Goal: Task Accomplishment & Management: Manage account settings

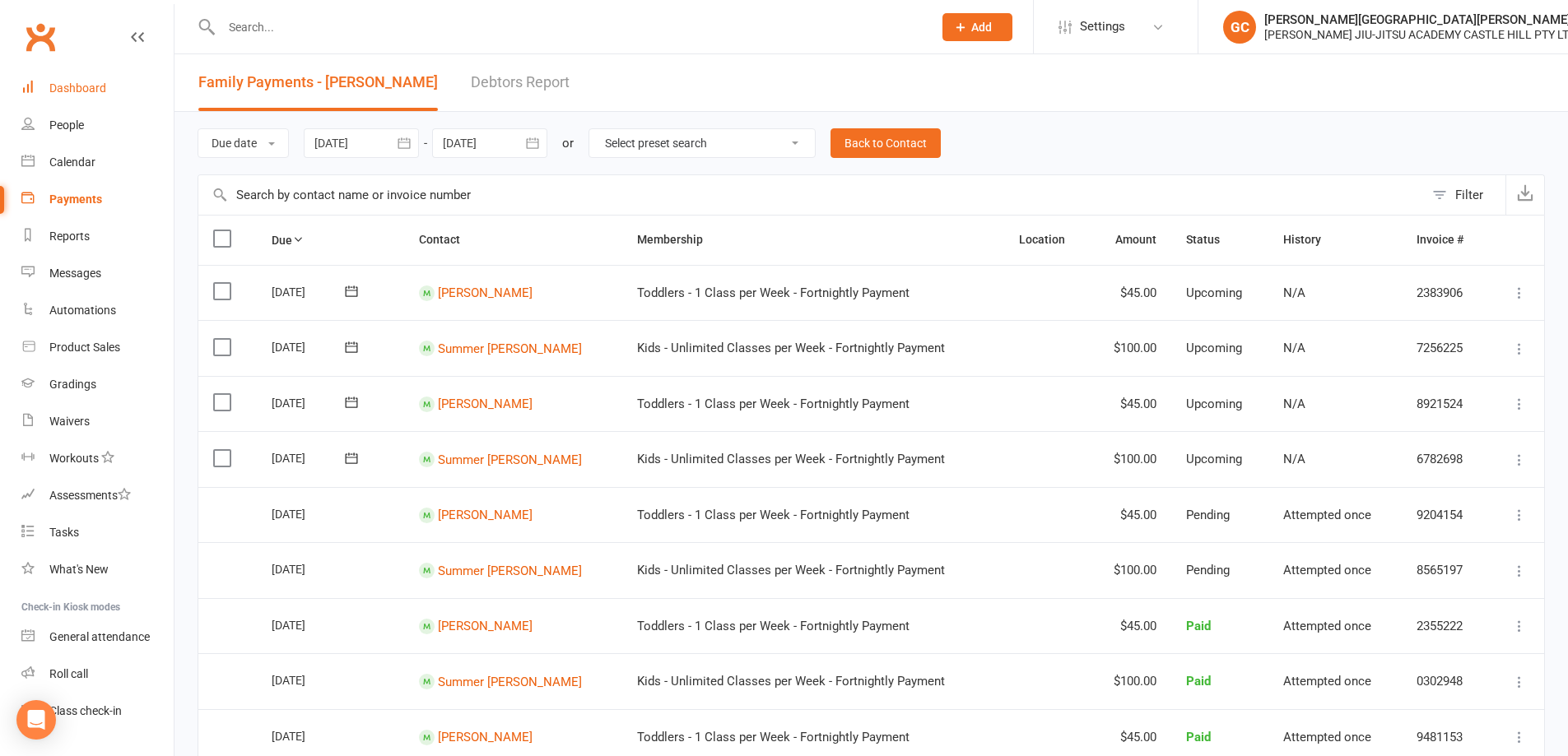
click at [80, 92] on div "Dashboard" at bounding box center [78, 88] width 57 height 13
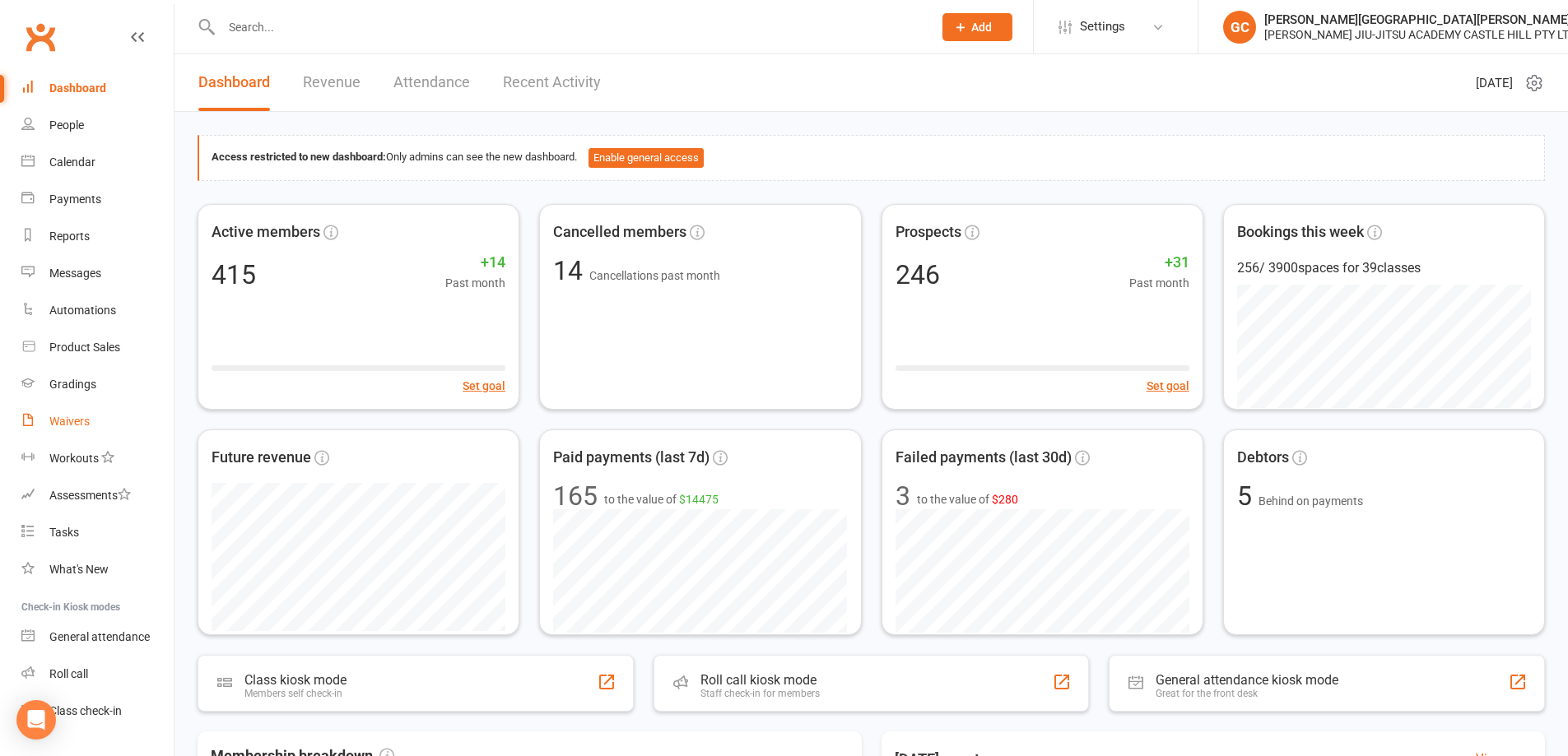
click at [60, 425] on div "Waivers" at bounding box center [70, 421] width 40 height 13
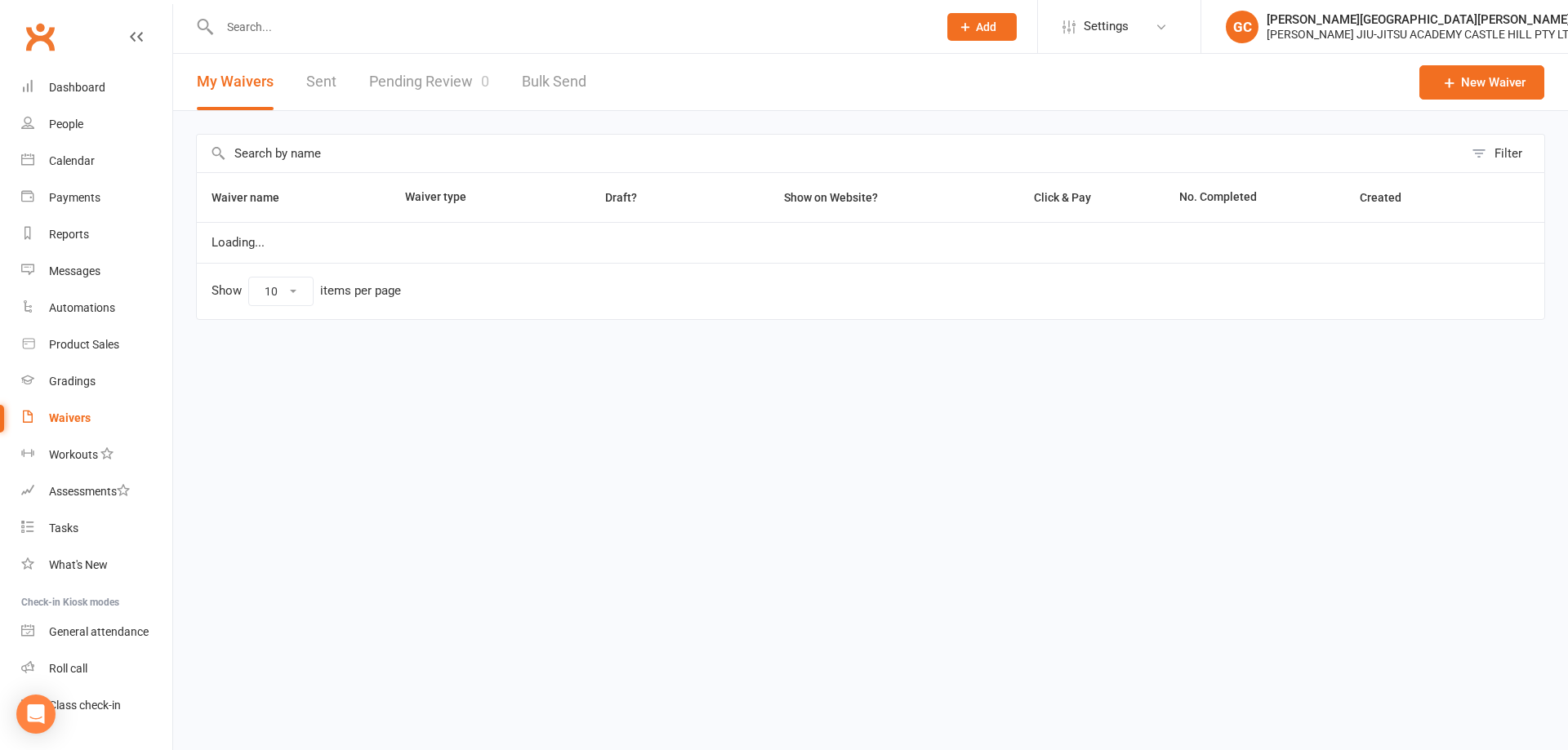
select select "100"
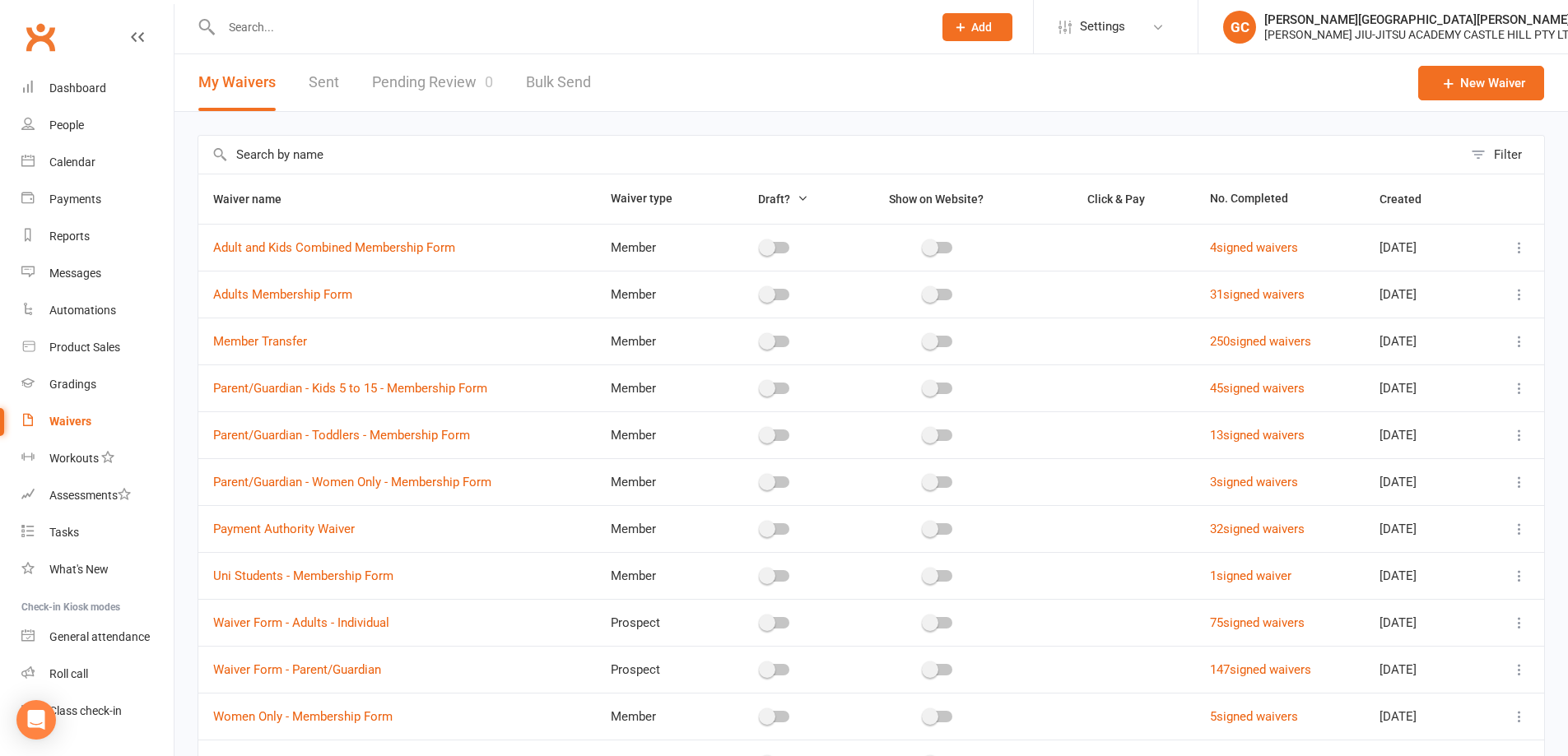
click at [364, 76] on div "My Waivers Sent Pending Review 0 Bulk Send" at bounding box center [395, 83] width 440 height 57
click at [395, 76] on link "Pending Review 0" at bounding box center [433, 83] width 121 height 57
select select "100"
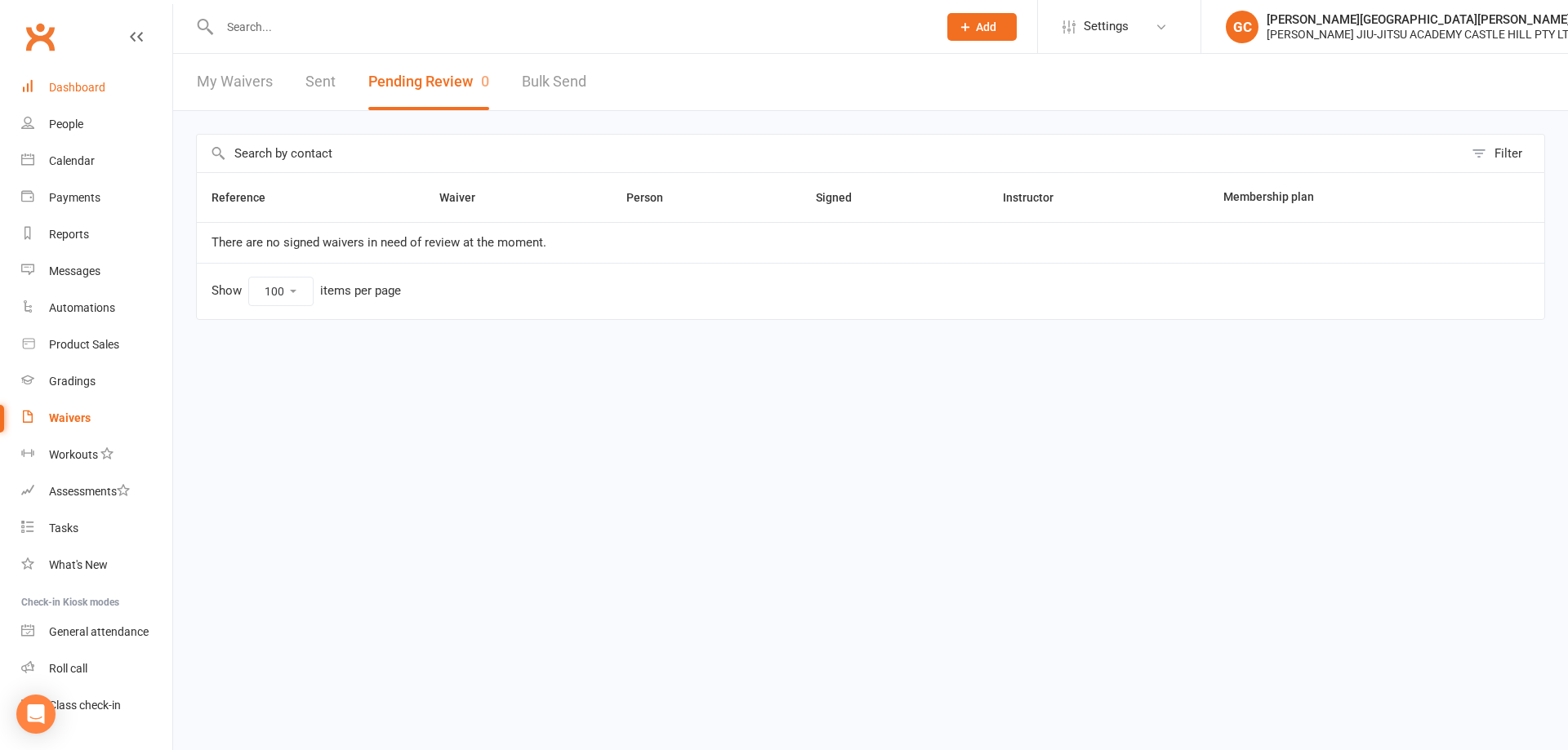
click at [72, 87] on div "Dashboard" at bounding box center [77, 87] width 56 height 13
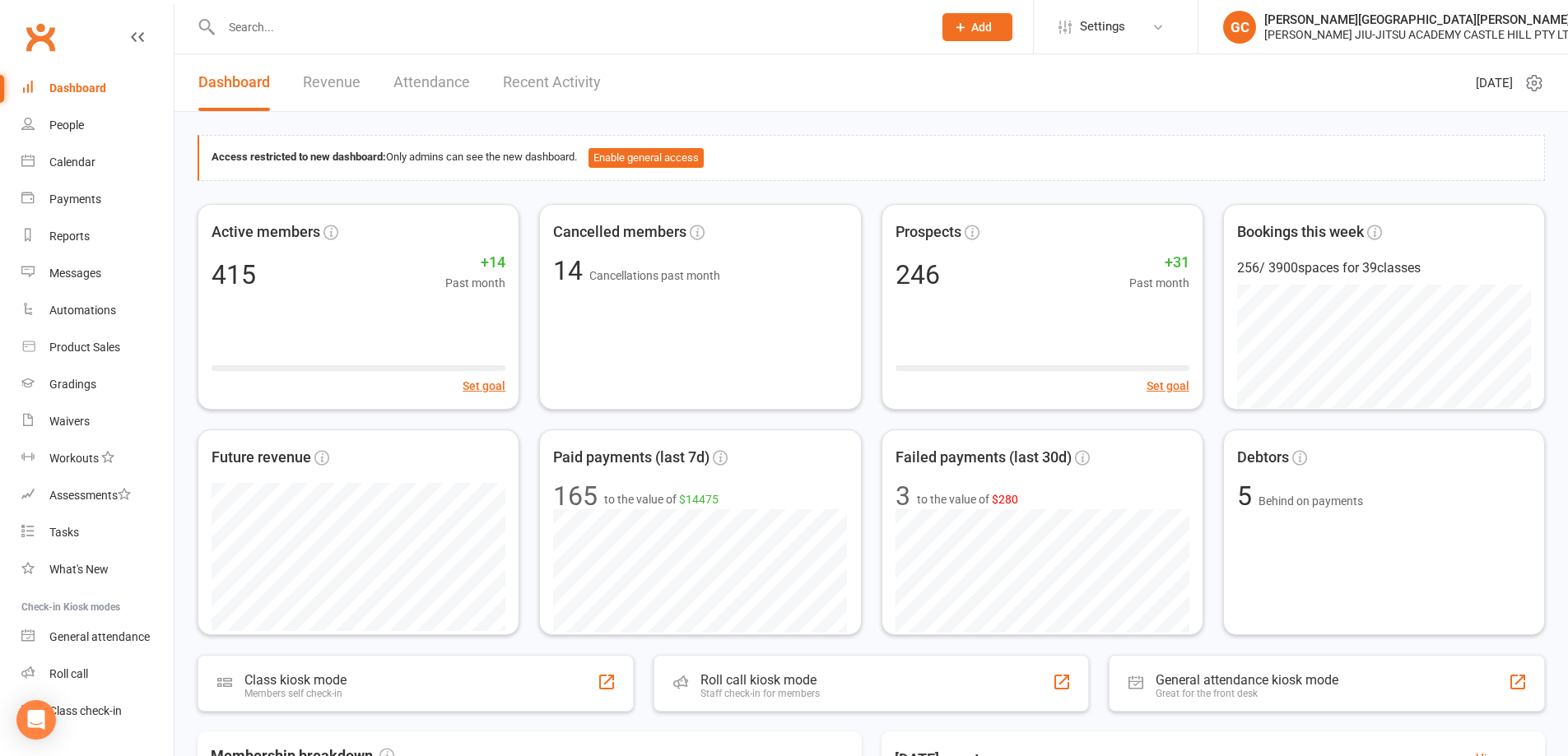
click at [274, 36] on input "text" at bounding box center [569, 27] width 705 height 23
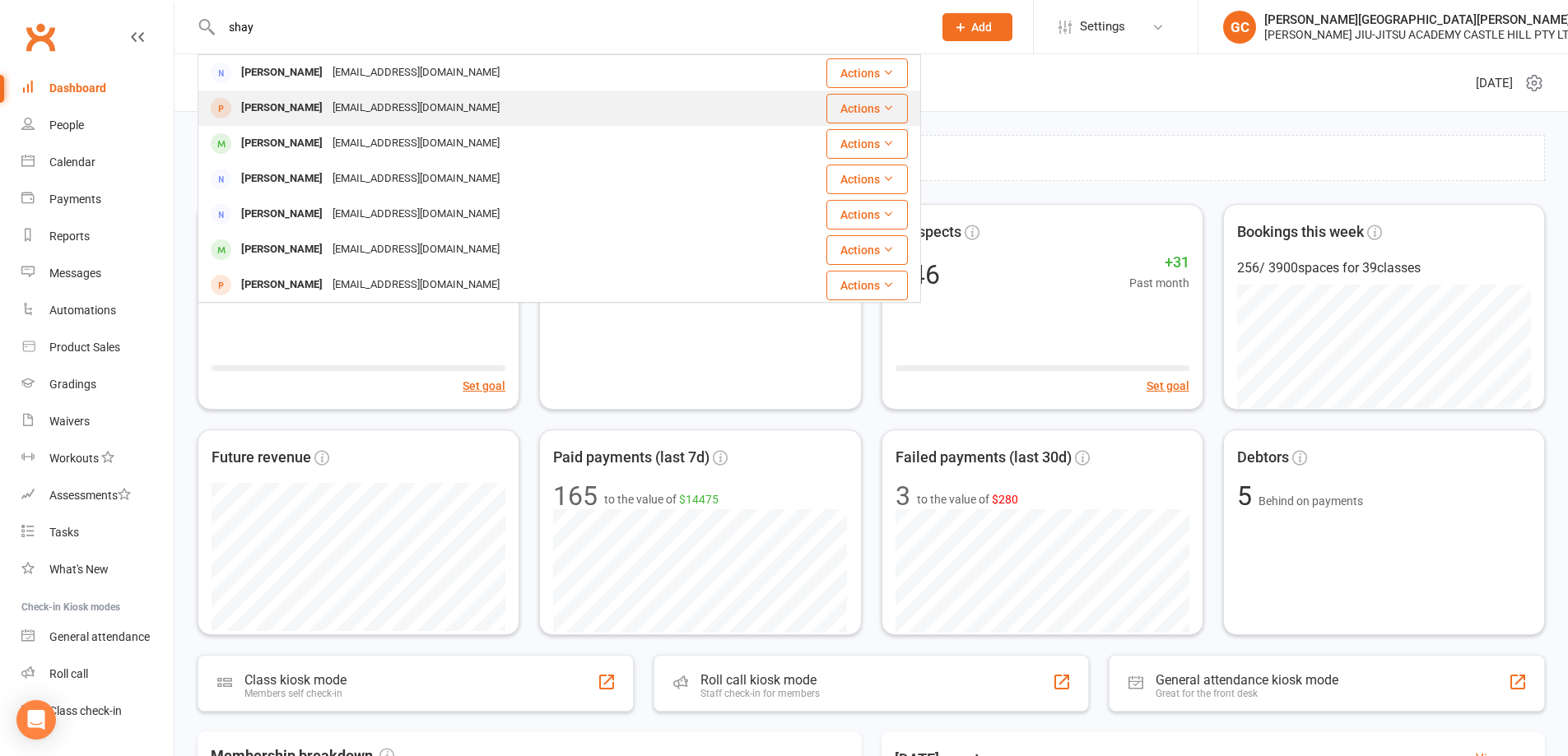
type input "shay"
click at [271, 109] on div "[PERSON_NAME]" at bounding box center [282, 108] width 92 height 24
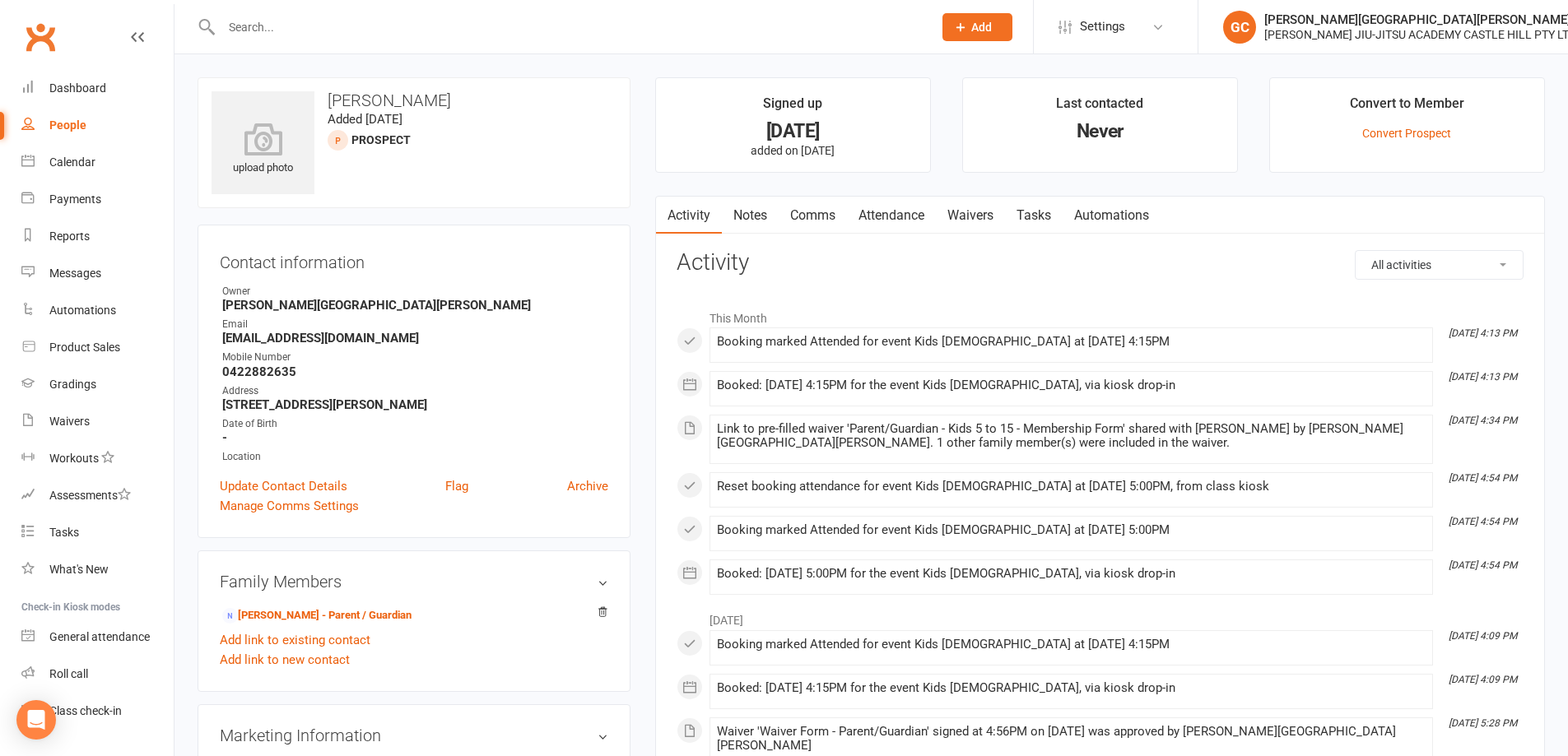
click at [895, 210] on link "Attendance" at bounding box center [891, 215] width 89 height 38
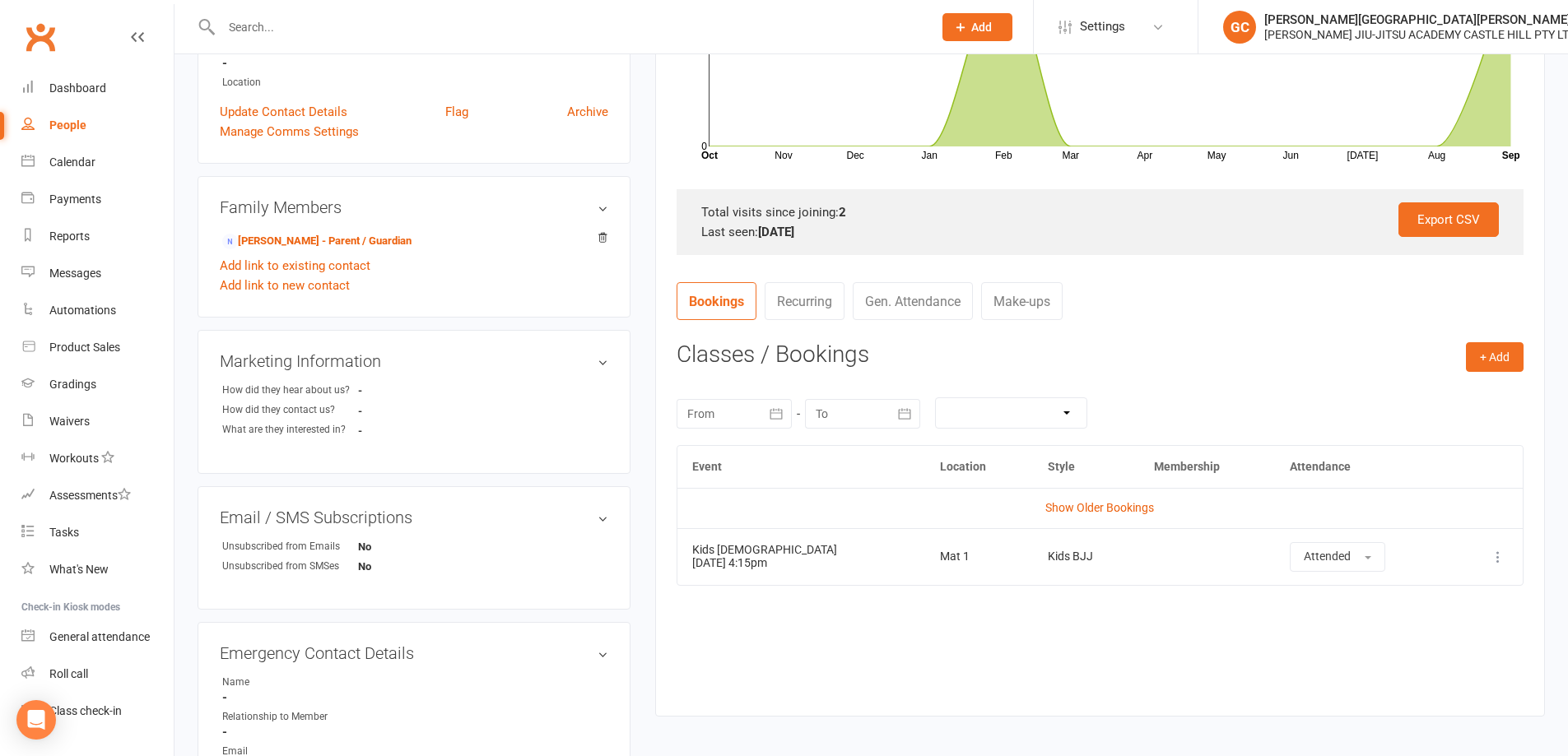
scroll to position [412, 0]
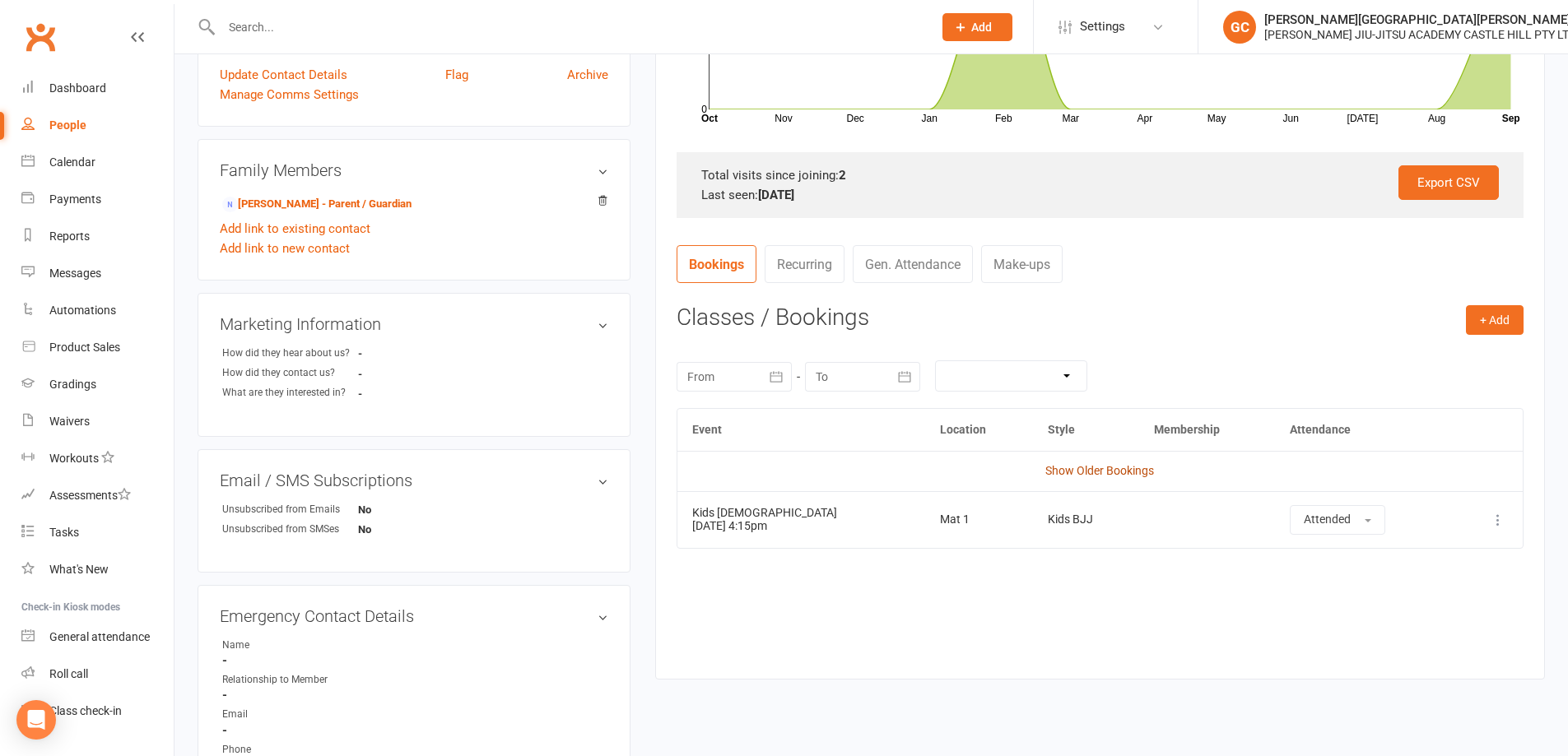
click at [1091, 471] on link "Show Older Bookings" at bounding box center [1099, 471] width 108 height 13
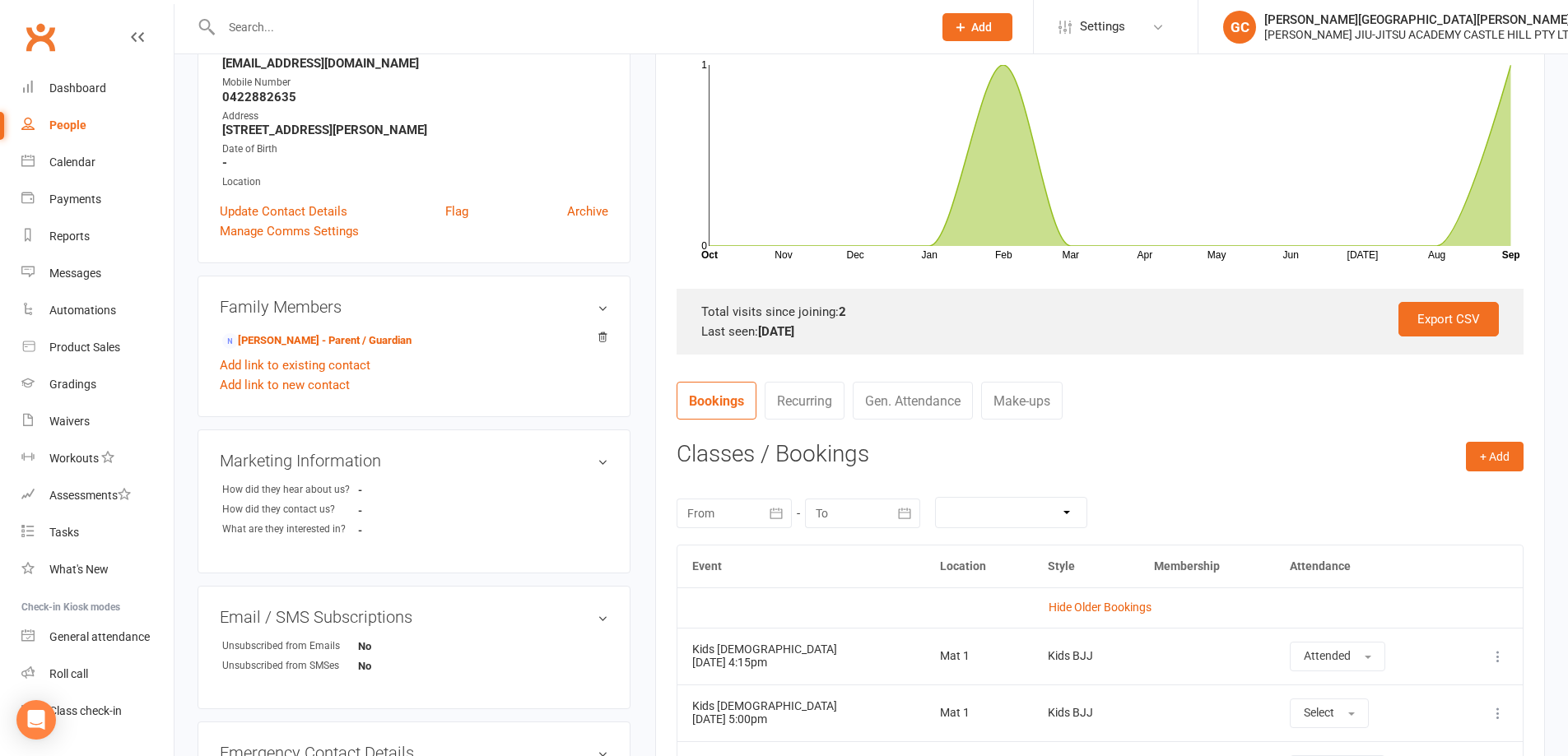
scroll to position [274, 0]
click at [84, 417] on div "Waivers" at bounding box center [70, 421] width 40 height 13
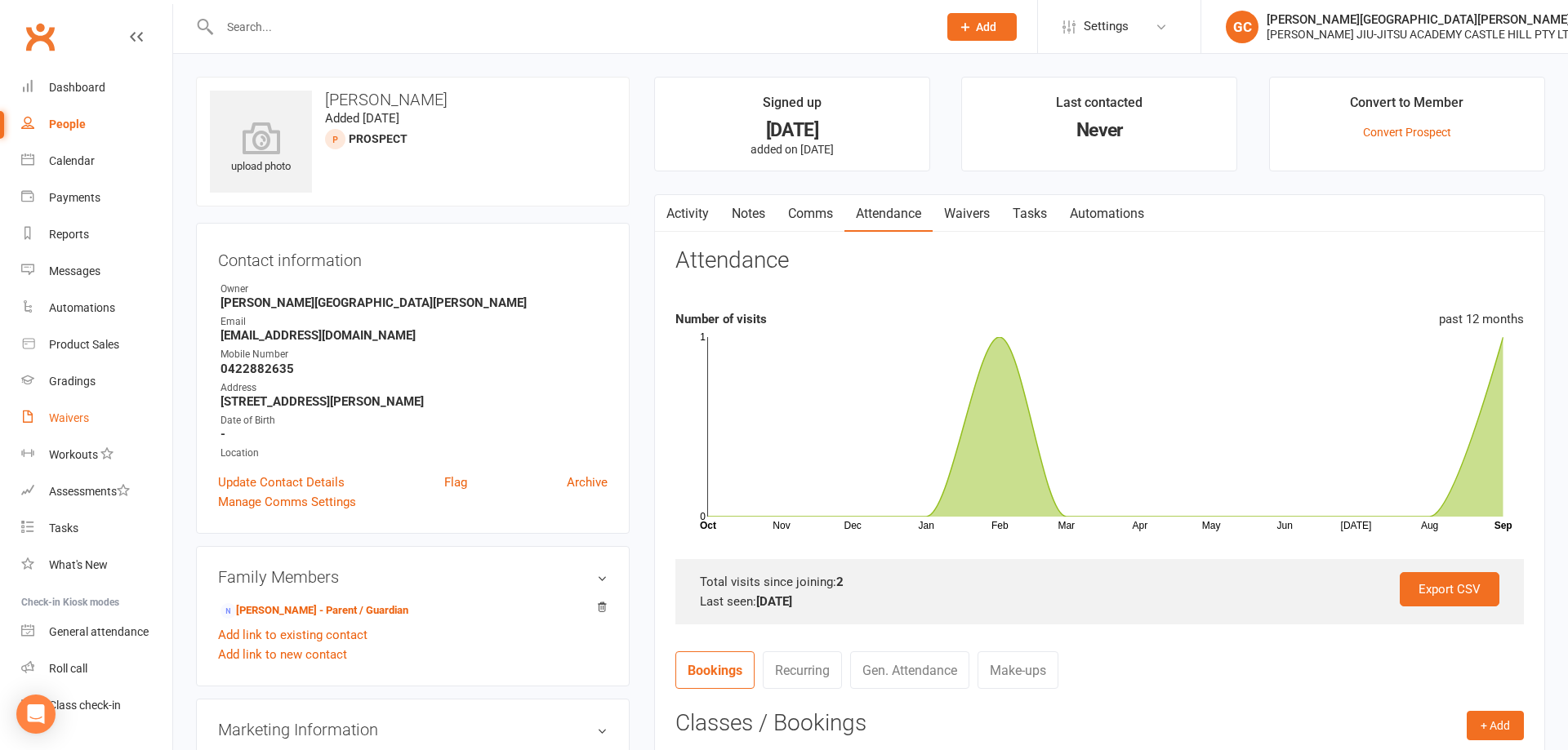
select select "100"
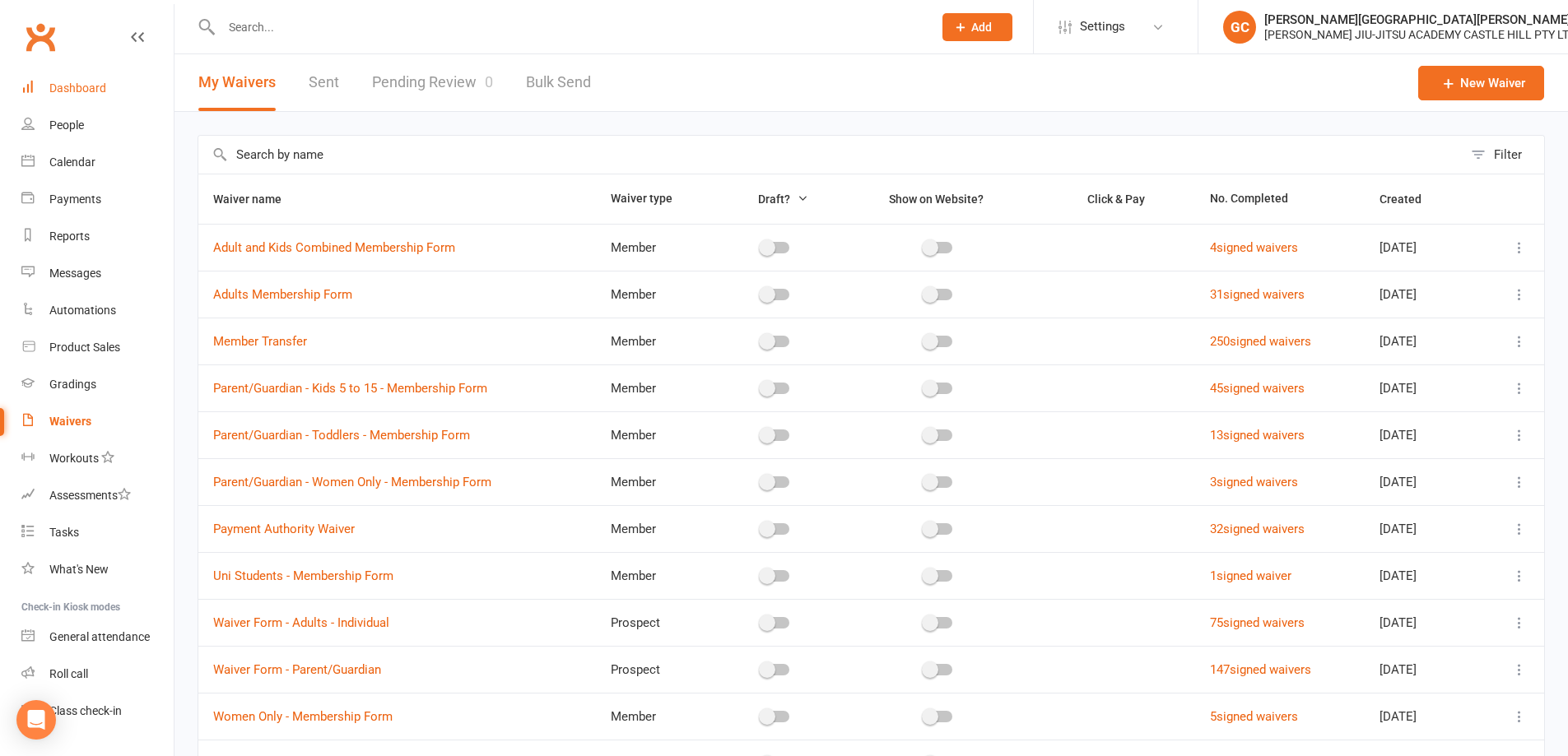
click at [96, 89] on div "Dashboard" at bounding box center [78, 88] width 57 height 13
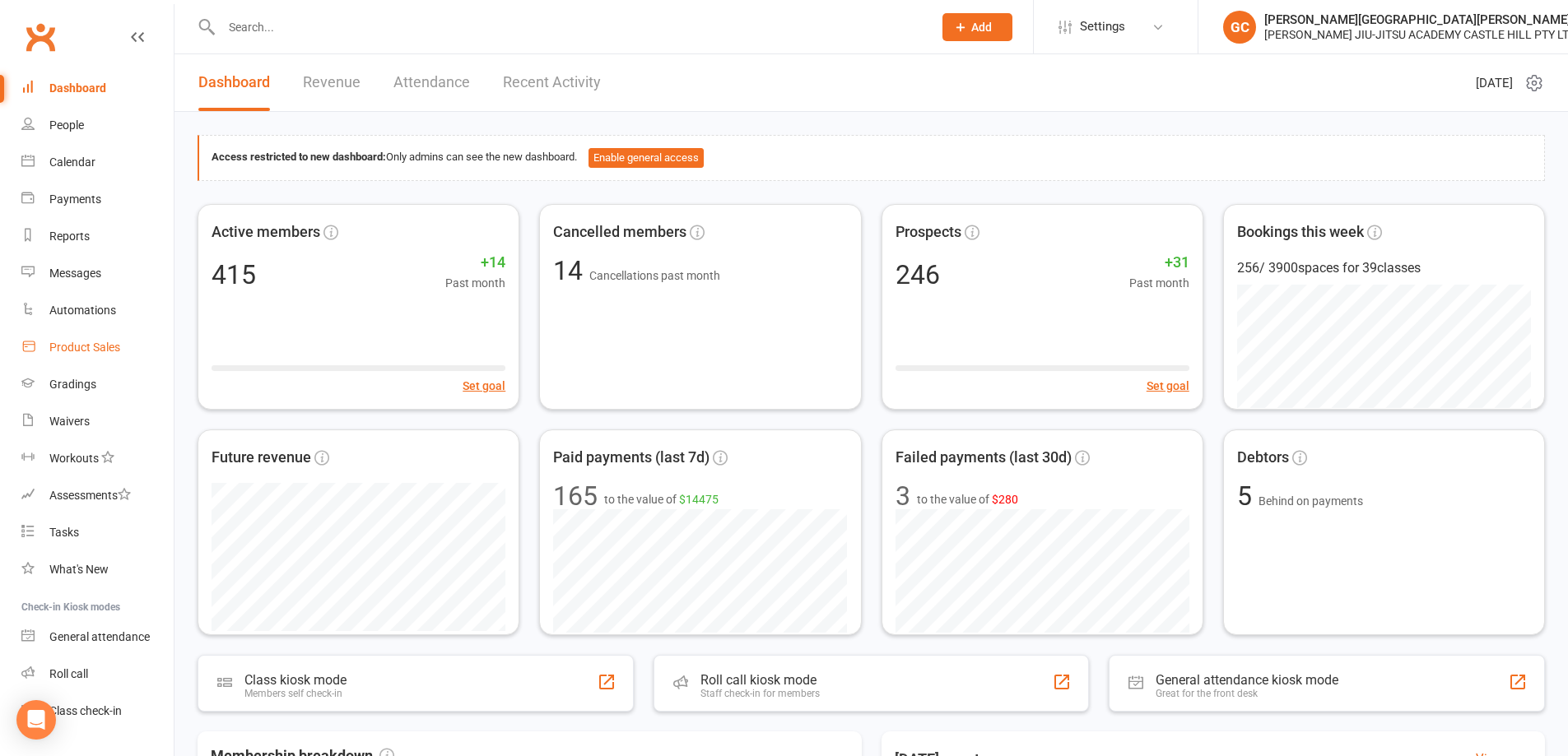
click at [106, 347] on div "Product Sales" at bounding box center [84, 347] width 71 height 13
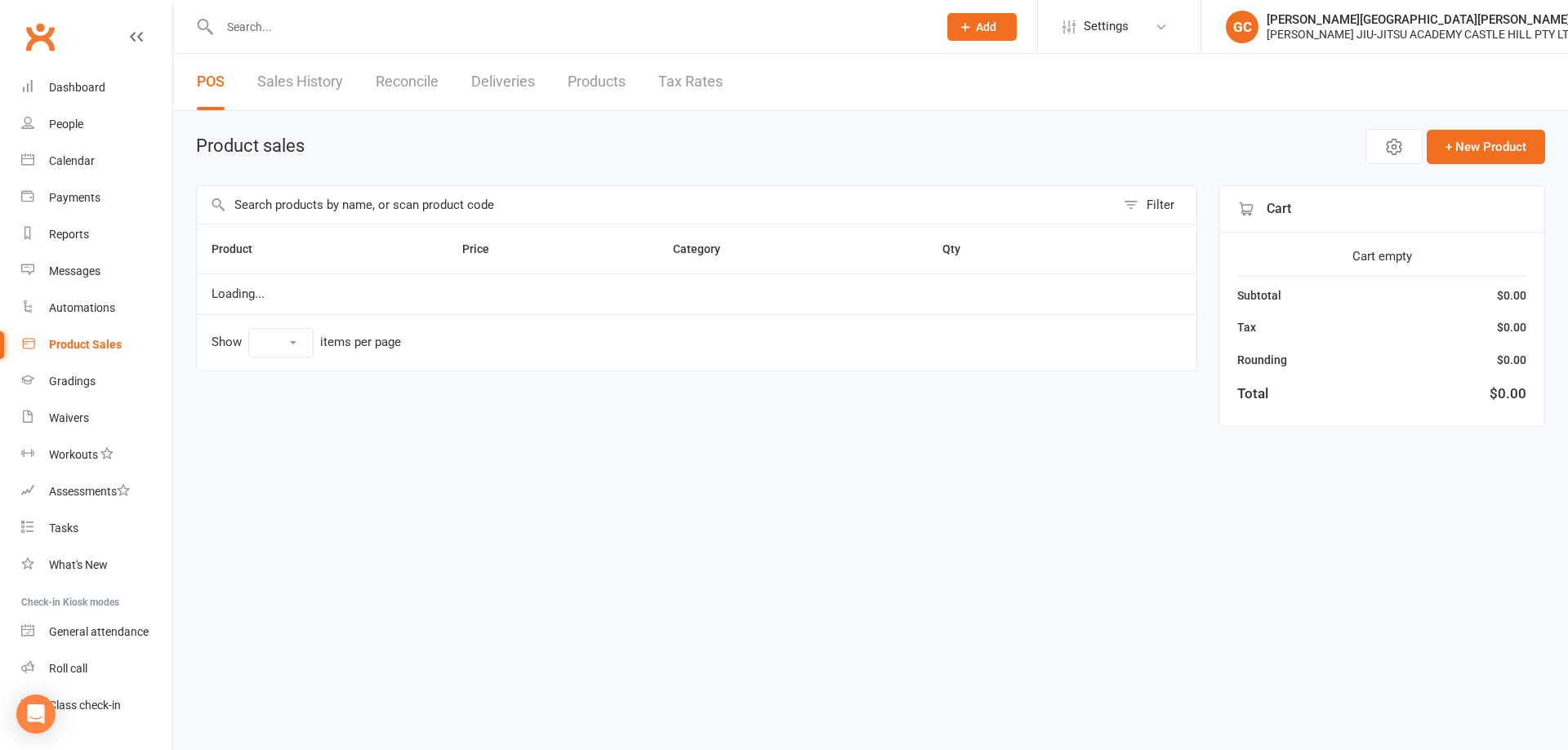
select select "10"
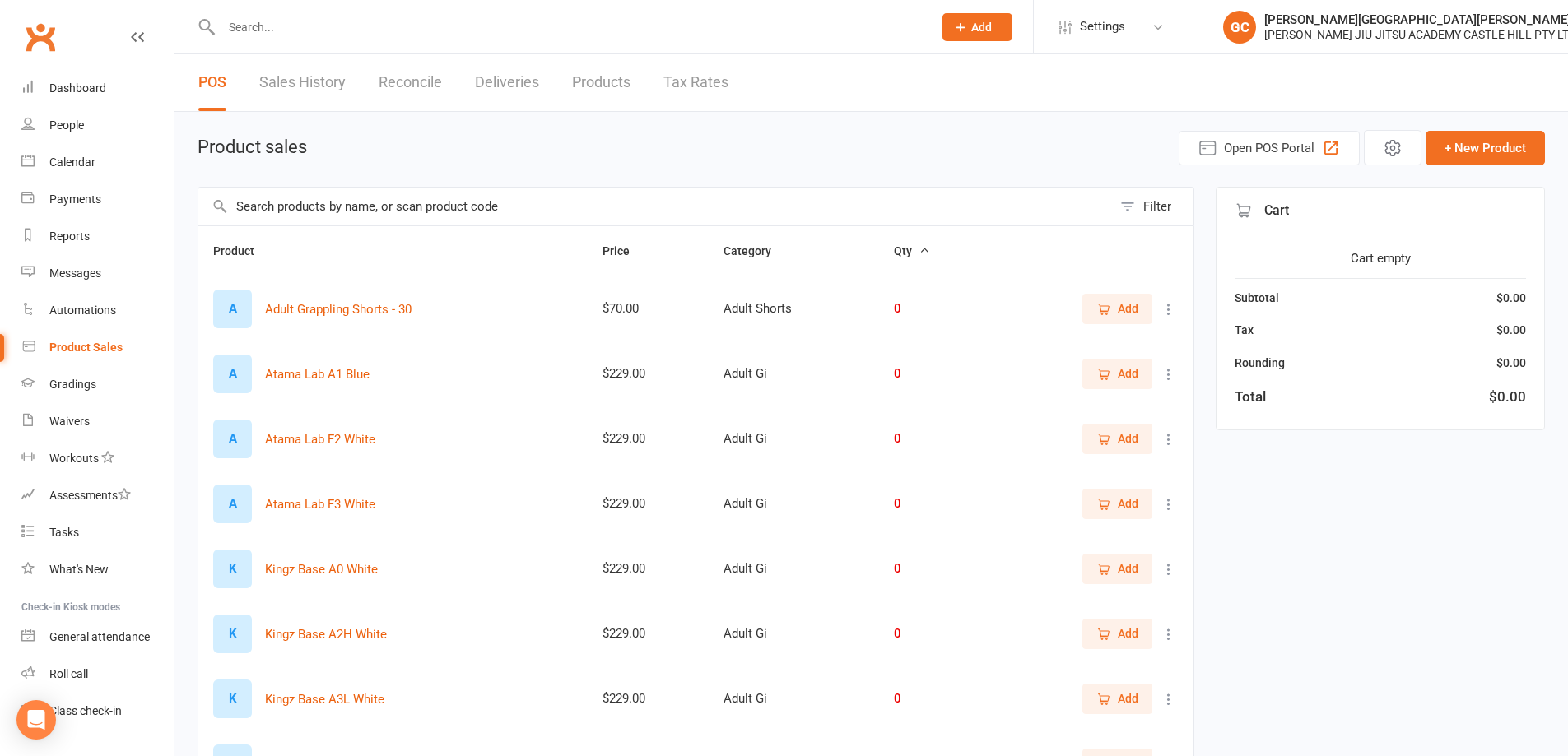
click at [339, 209] on input "text" at bounding box center [655, 206] width 914 height 38
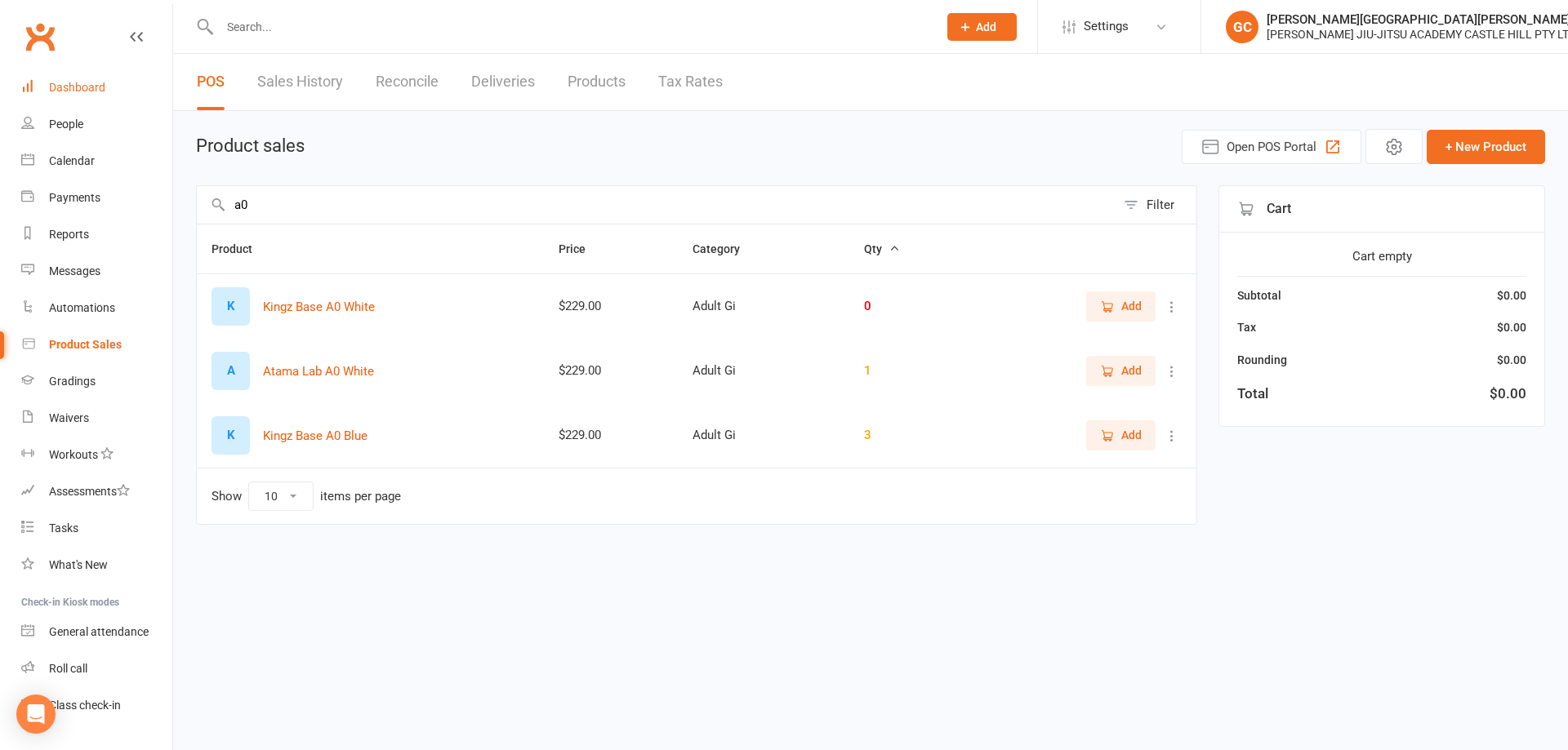
type input "a0"
click at [76, 91] on div "Dashboard" at bounding box center [77, 87] width 56 height 13
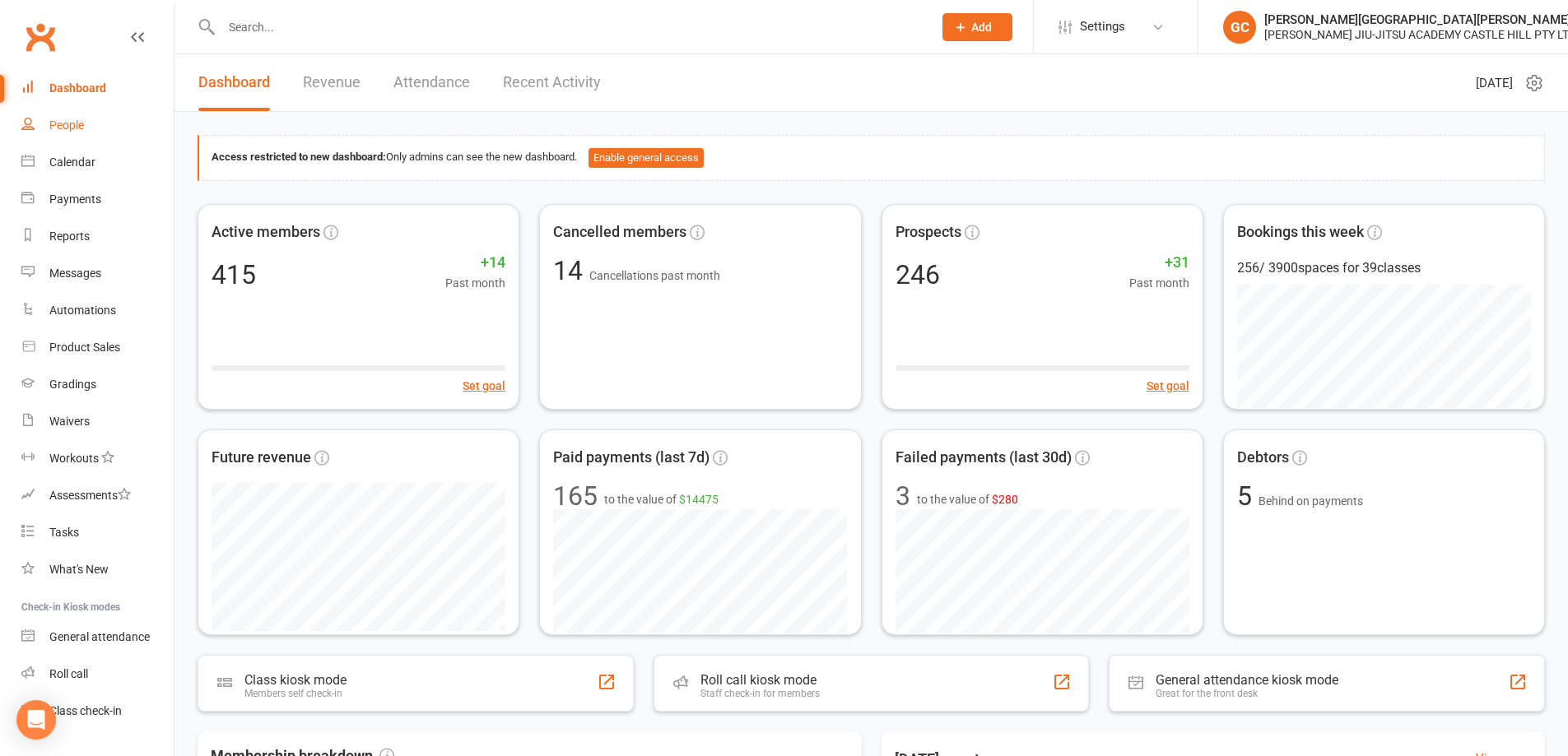
click at [69, 117] on link "People" at bounding box center [97, 126] width 152 height 37
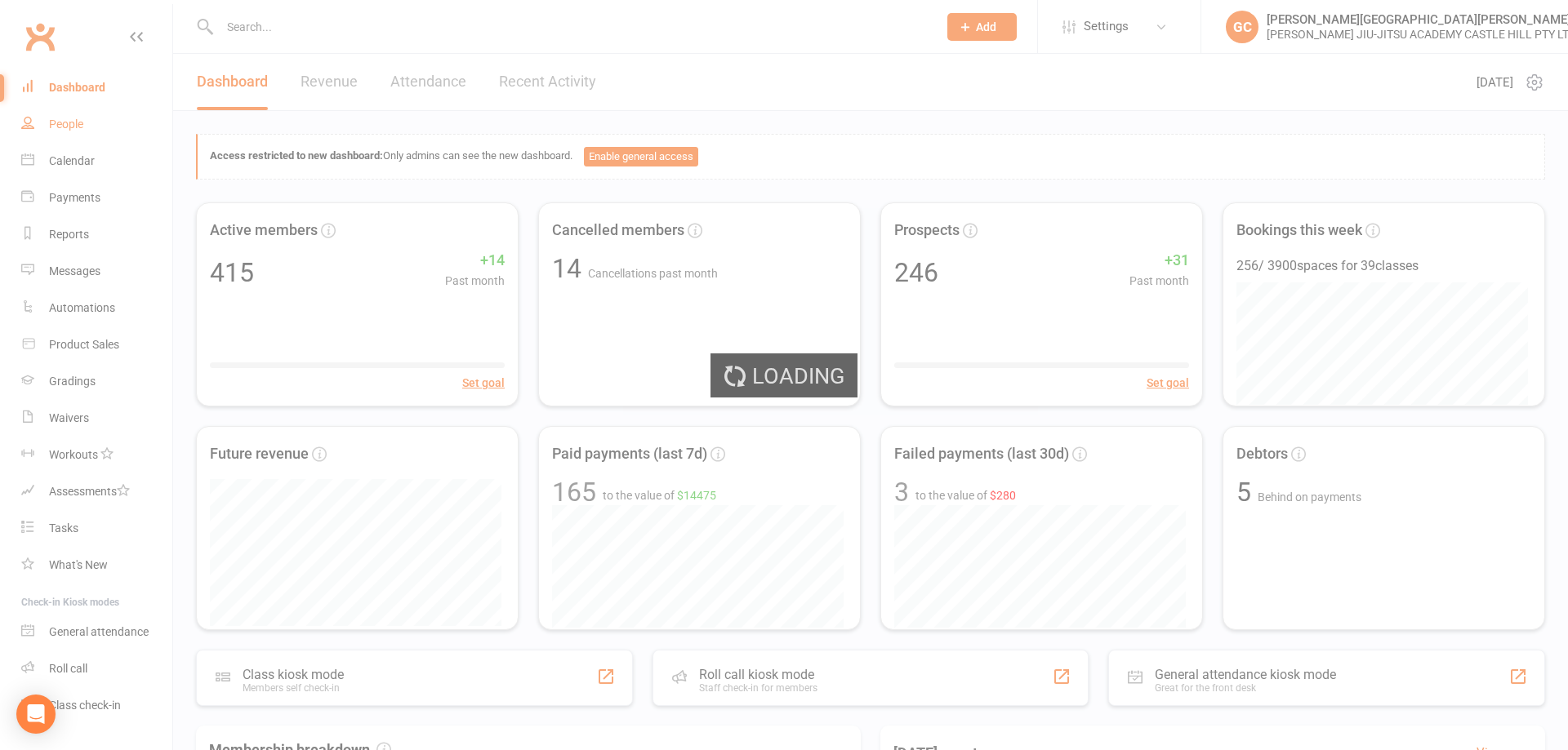
select select "100"
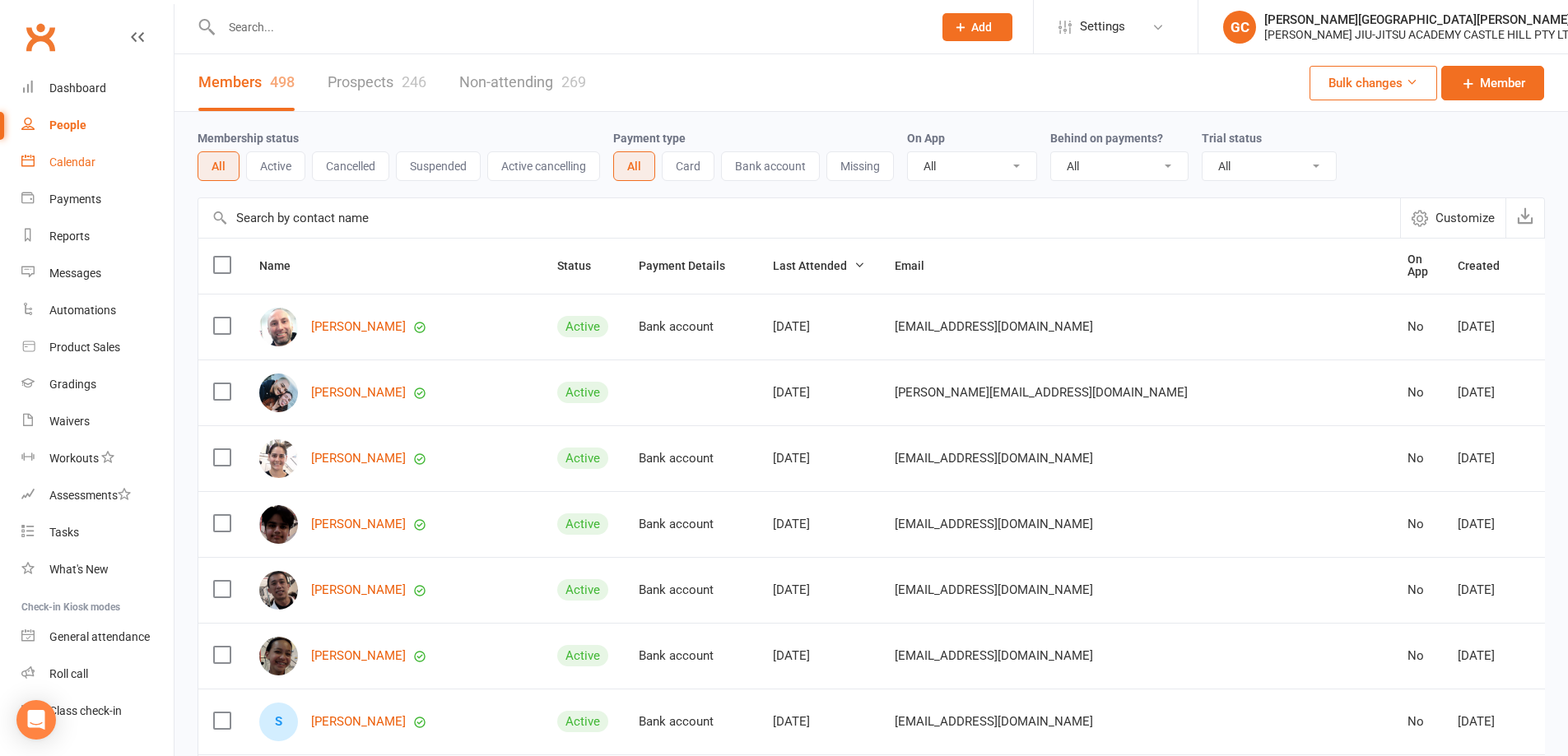
click at [79, 161] on div "Calendar" at bounding box center [72, 162] width 46 height 13
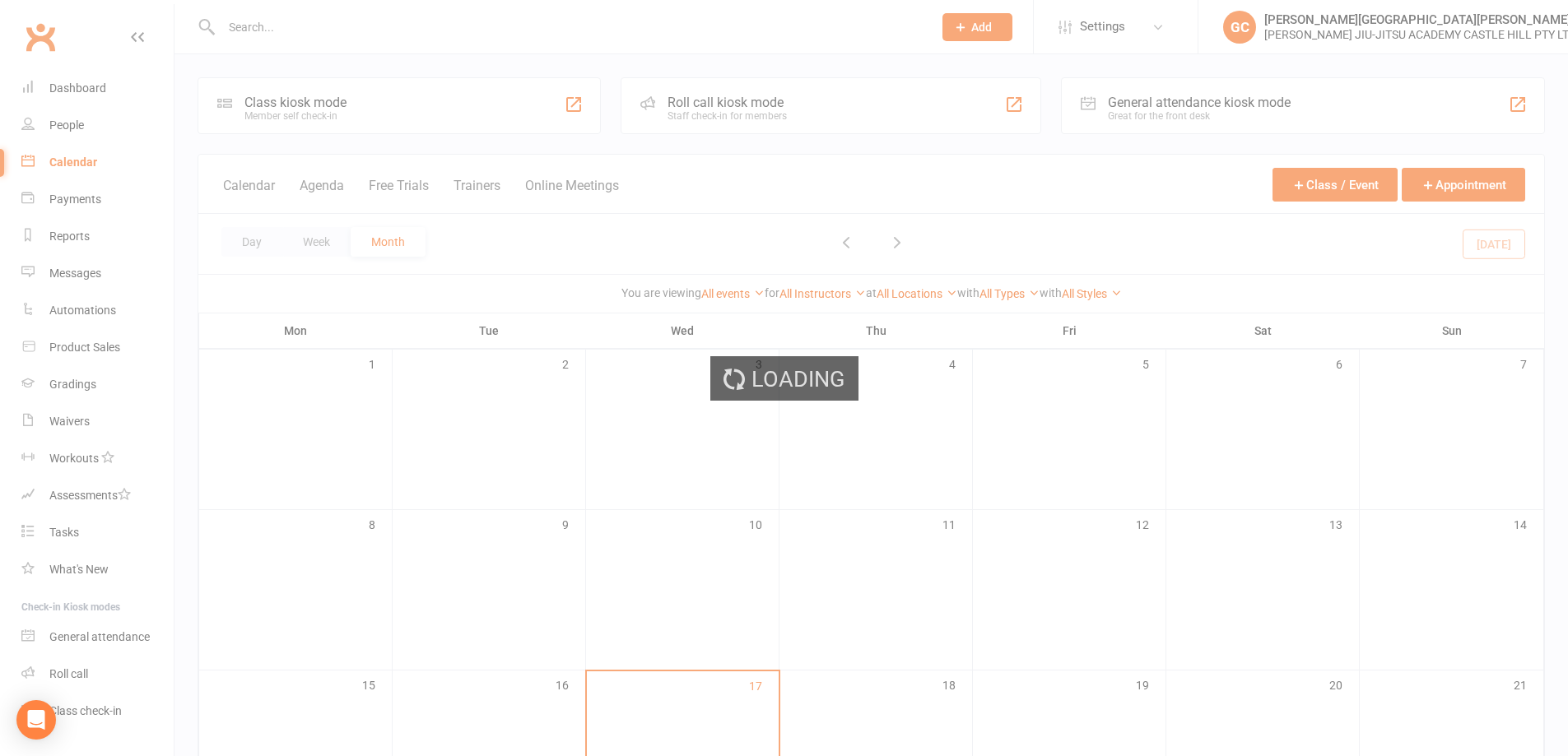
click at [93, 87] on div "Loading" at bounding box center [784, 378] width 1568 height 756
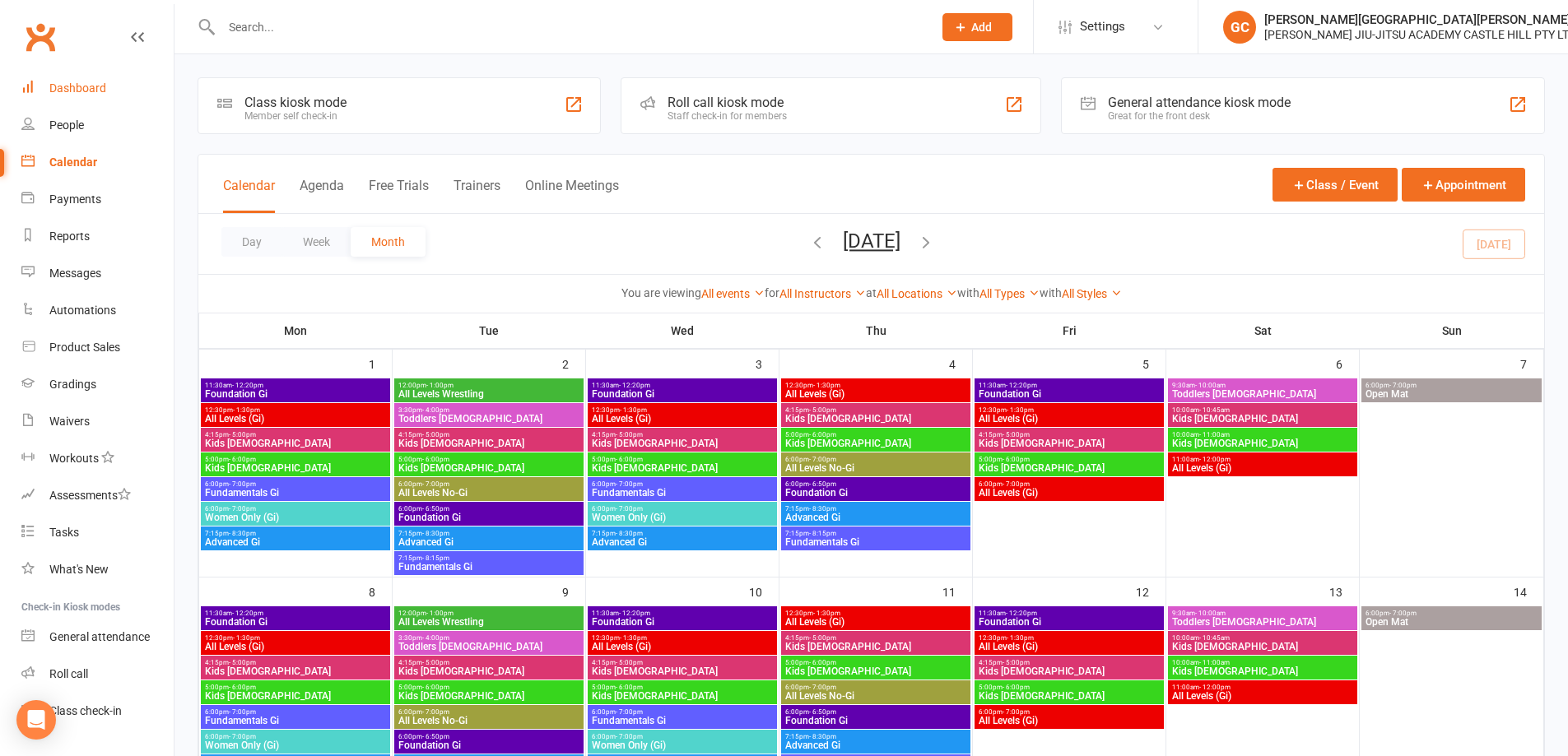
click at [100, 87] on div "Dashboard" at bounding box center [78, 88] width 57 height 13
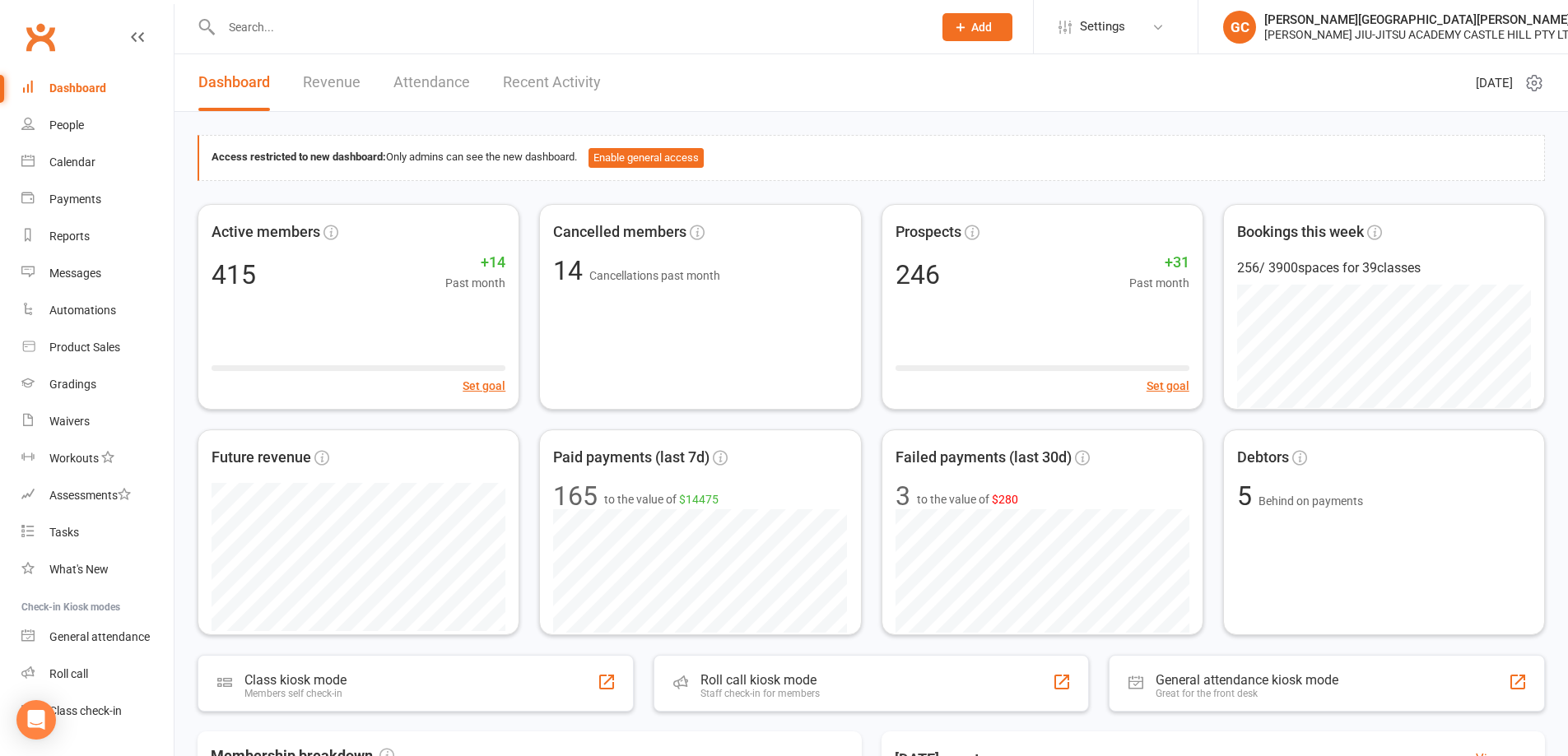
click at [343, 78] on link "Revenue" at bounding box center [331, 83] width 58 height 57
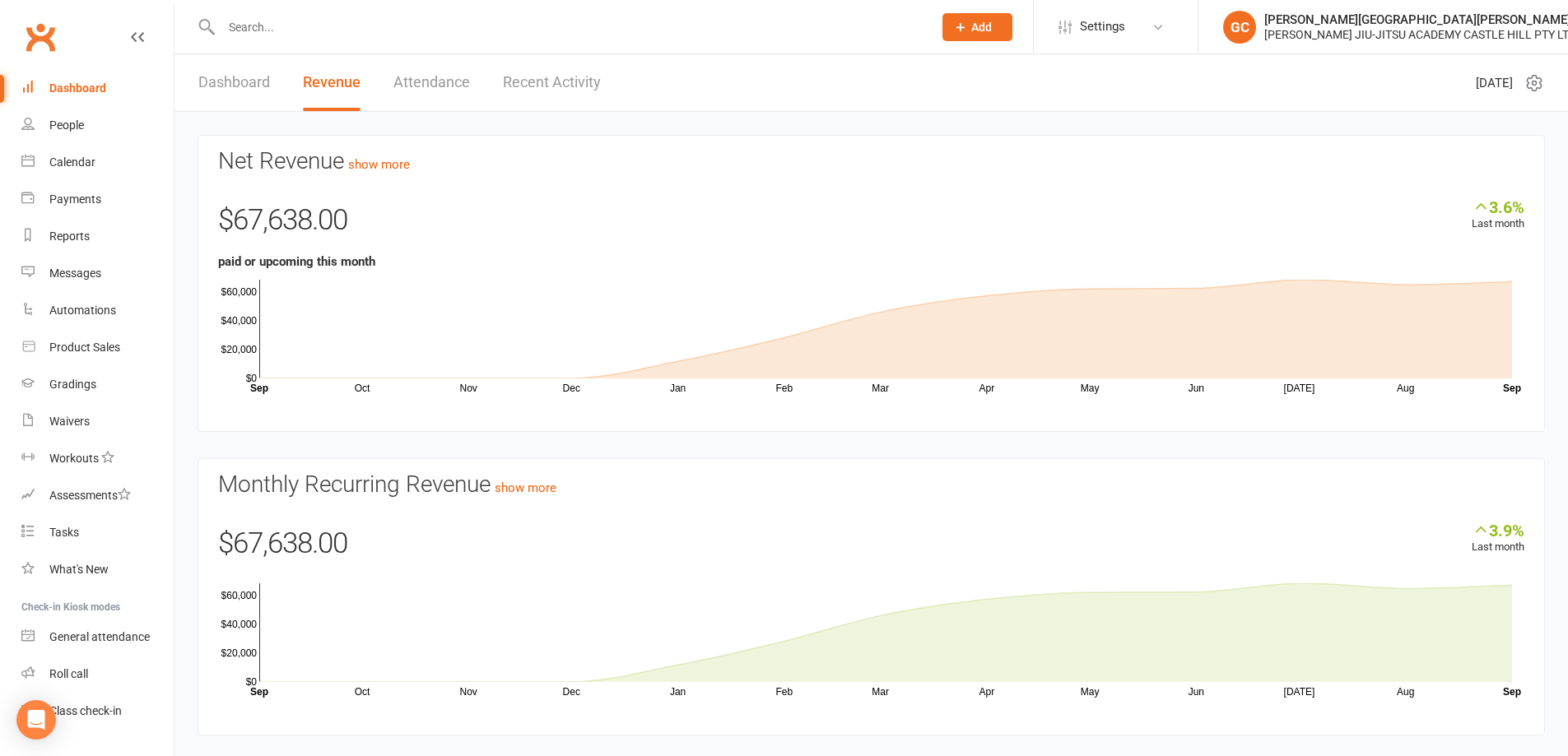
click at [201, 81] on link "Dashboard" at bounding box center [234, 83] width 72 height 57
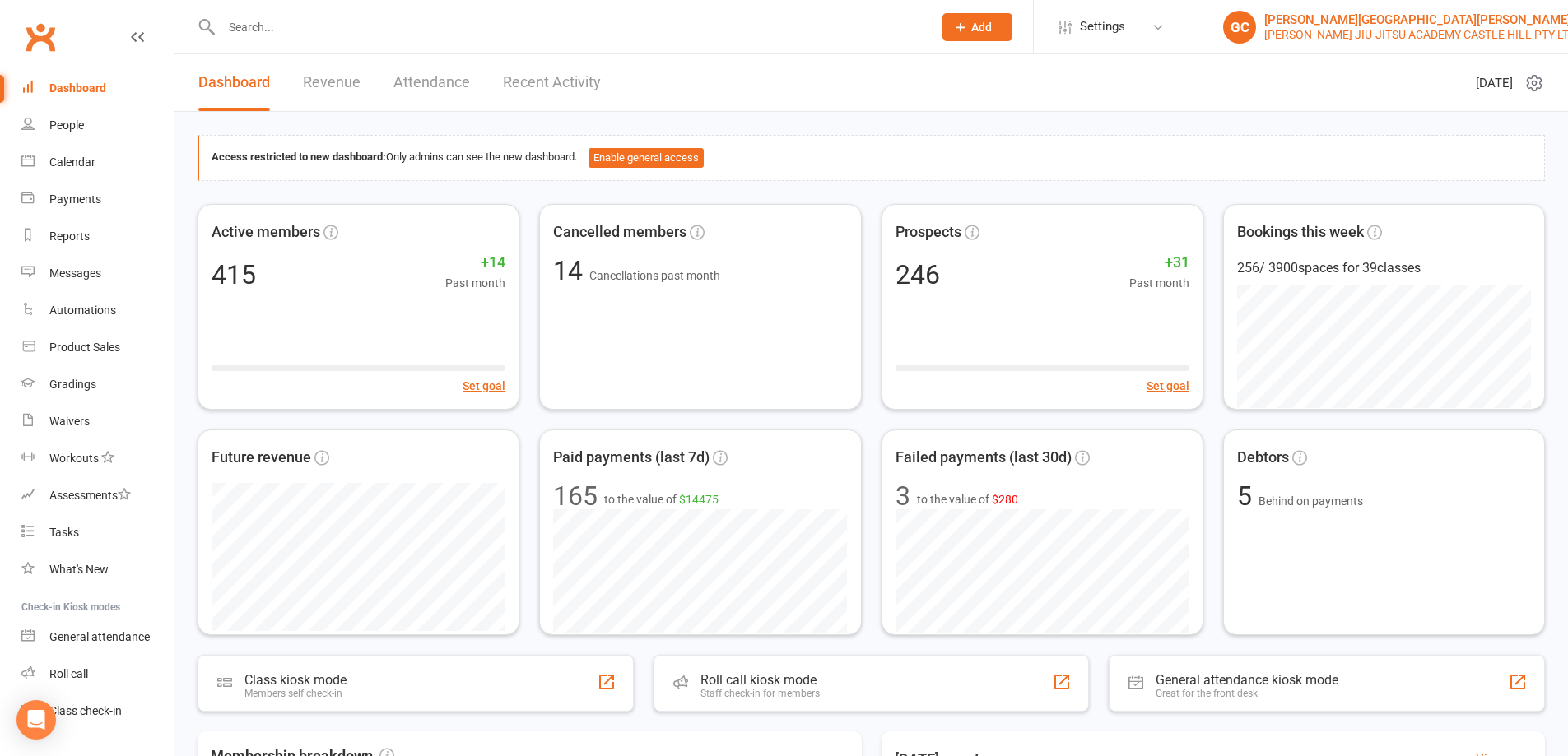
click at [1232, 33] on div "GC" at bounding box center [1240, 28] width 33 height 33
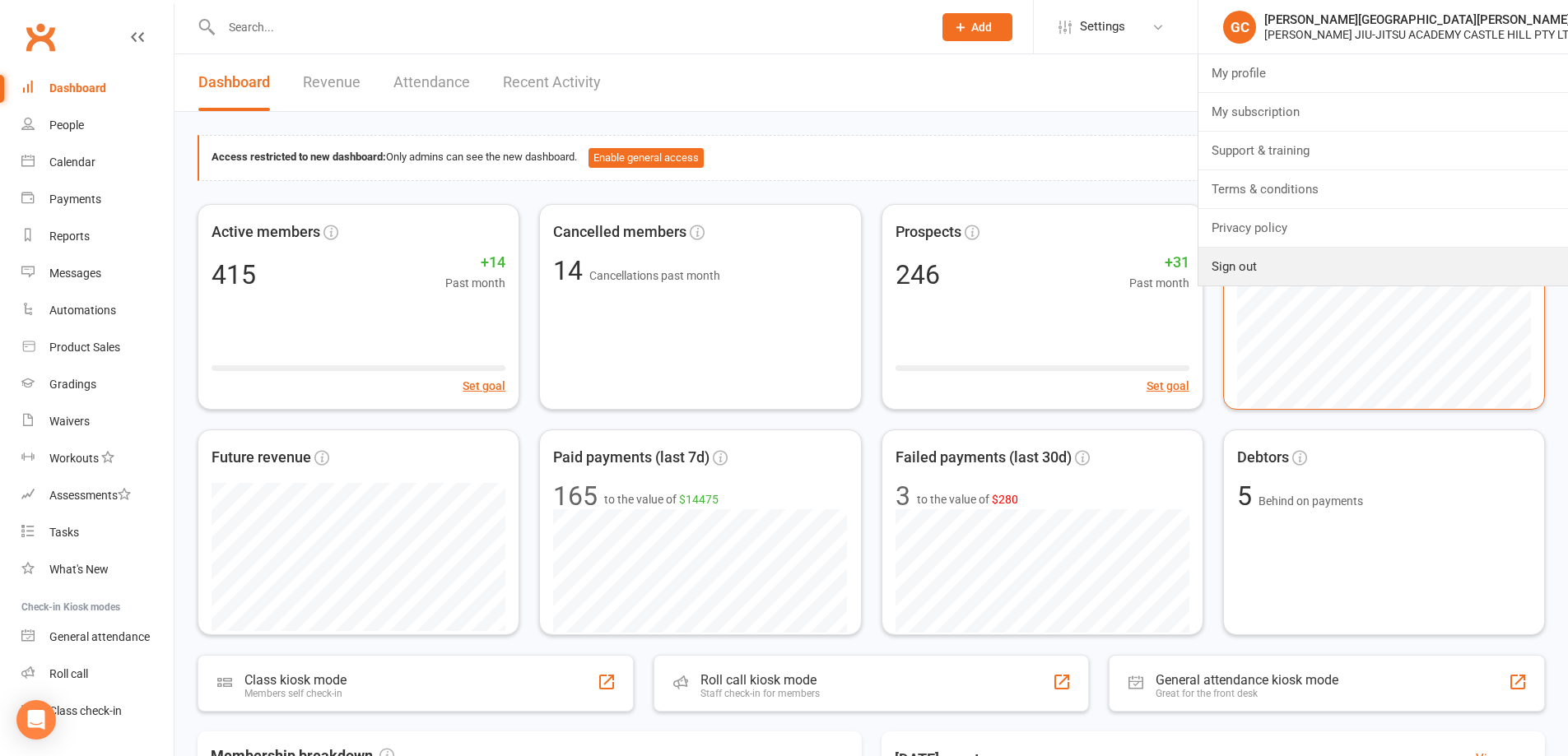
click at [1231, 258] on link "Sign out" at bounding box center [1383, 266] width 370 height 38
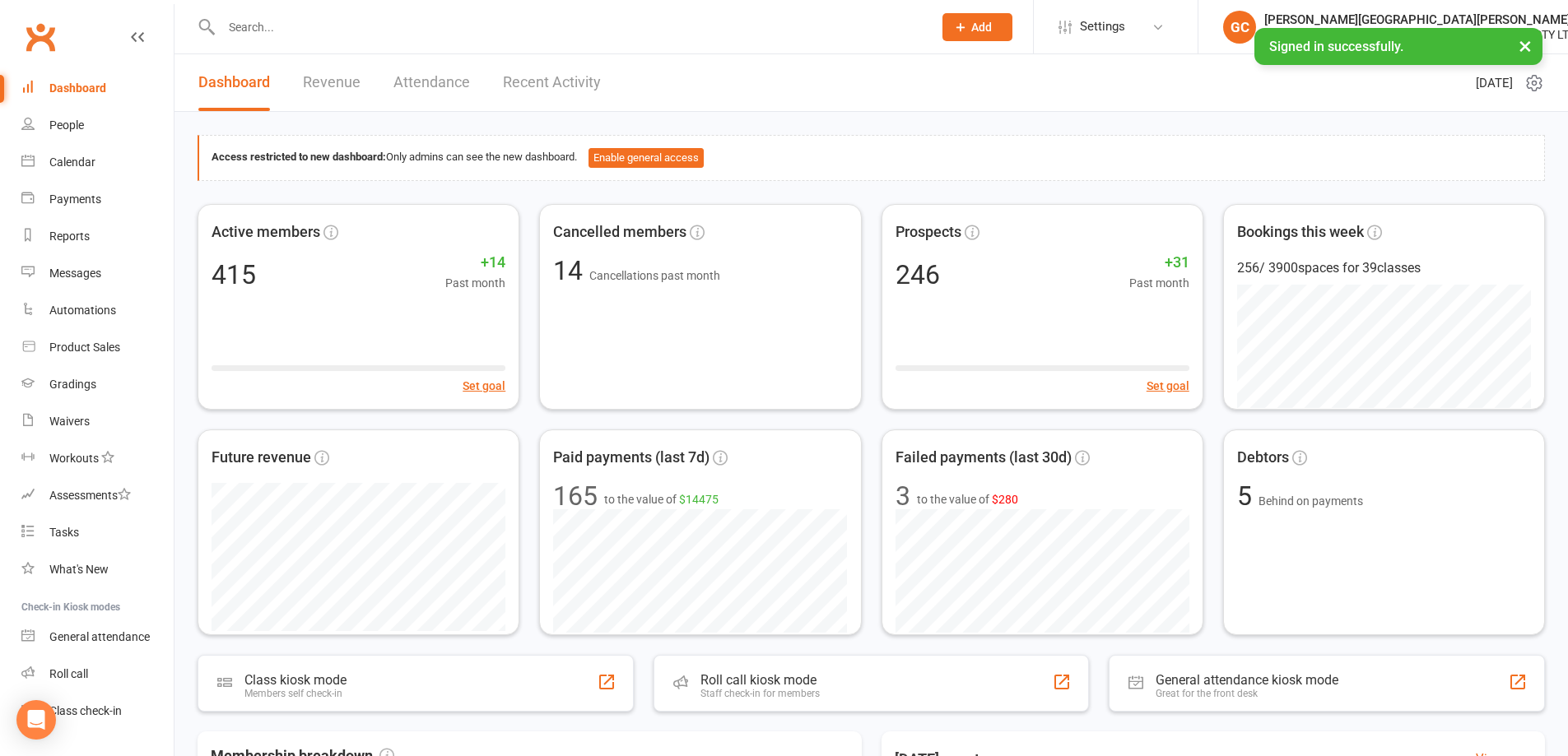
click at [1525, 49] on button "×" at bounding box center [1525, 46] width 29 height 36
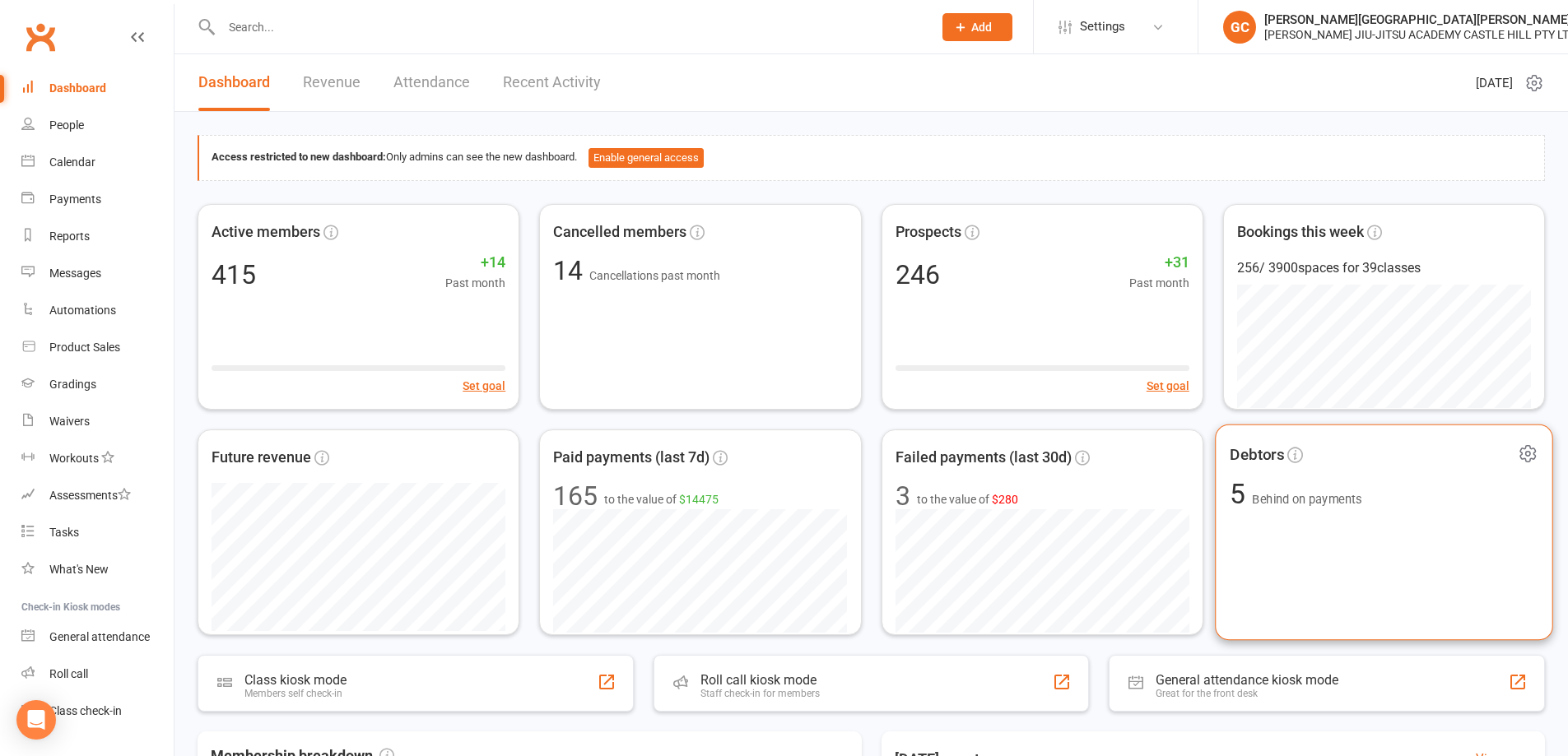
click at [1304, 500] on span "Behind on payments" at bounding box center [1307, 498] width 109 height 14
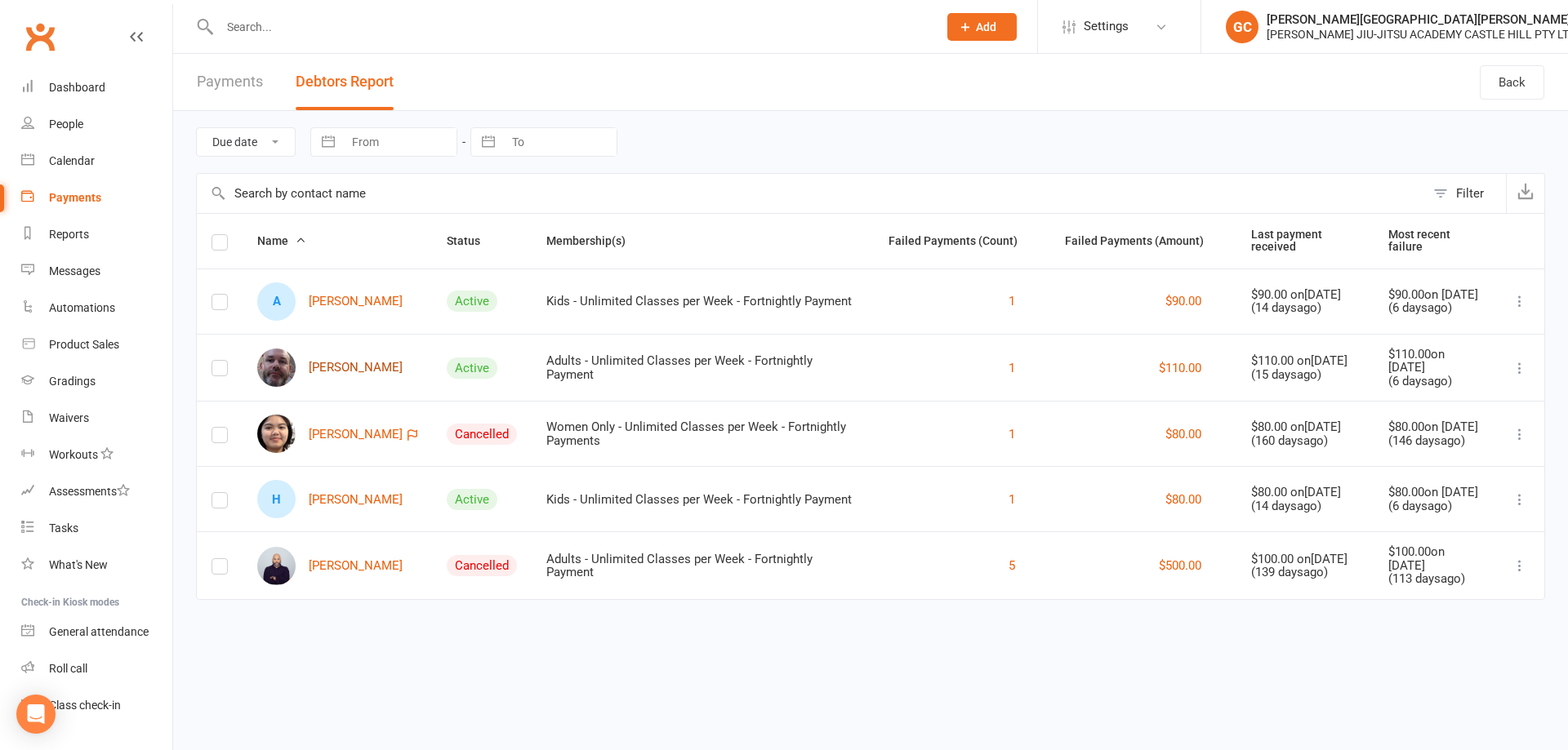
click at [349, 362] on link "Clinton Cooper" at bounding box center [331, 368] width 146 height 38
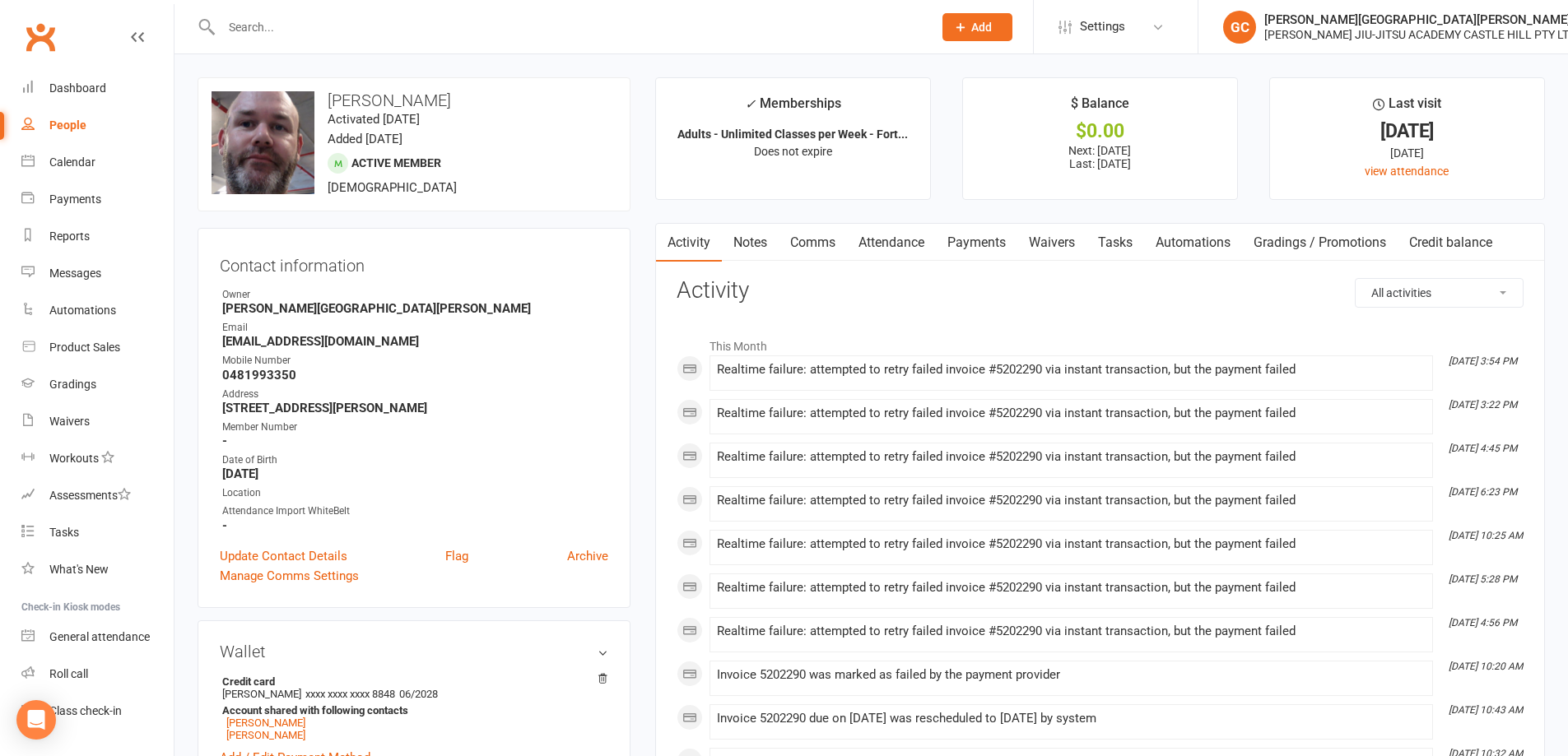
click at [1067, 246] on link "Waivers" at bounding box center [1051, 242] width 69 height 38
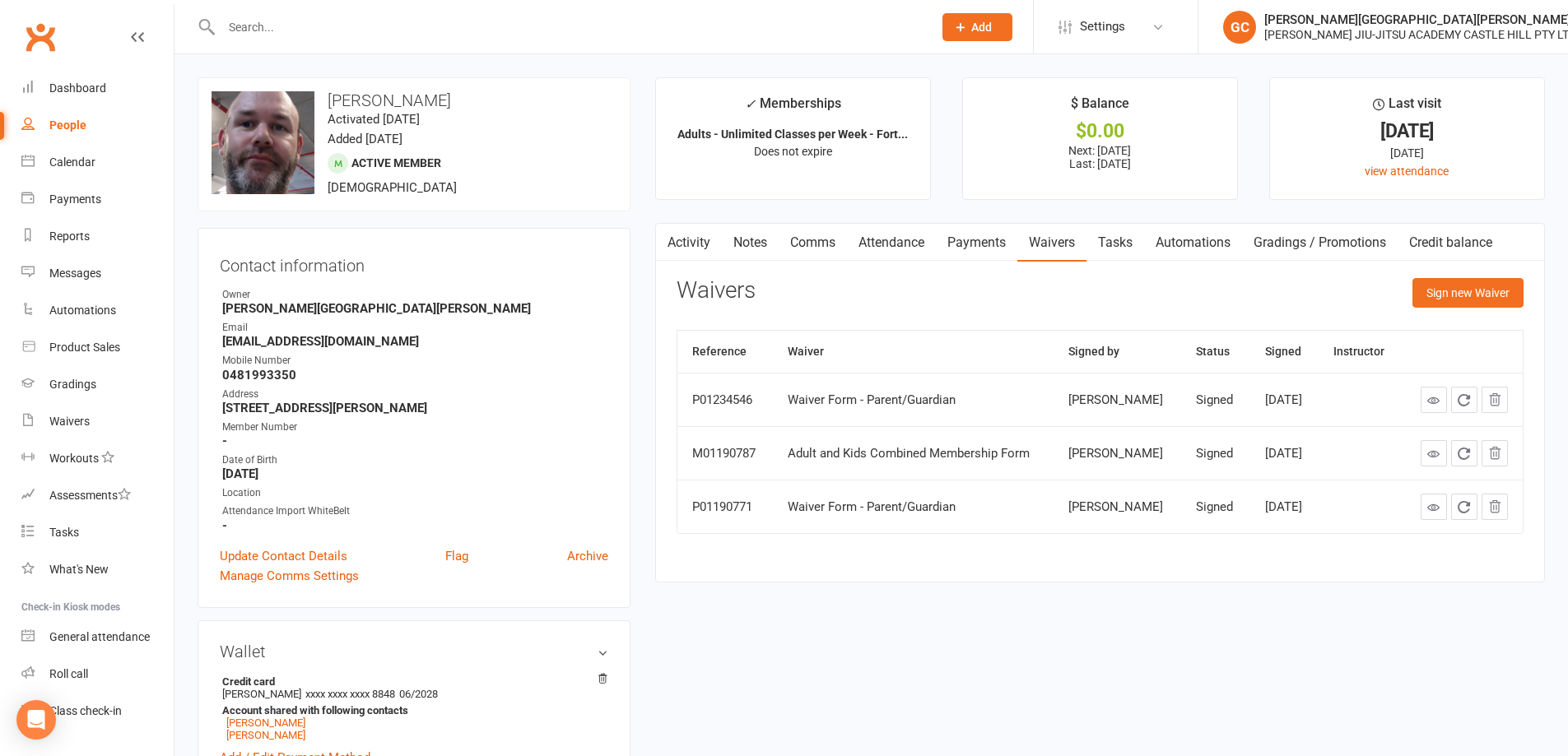
click at [980, 243] on link "Payments" at bounding box center [976, 242] width 82 height 38
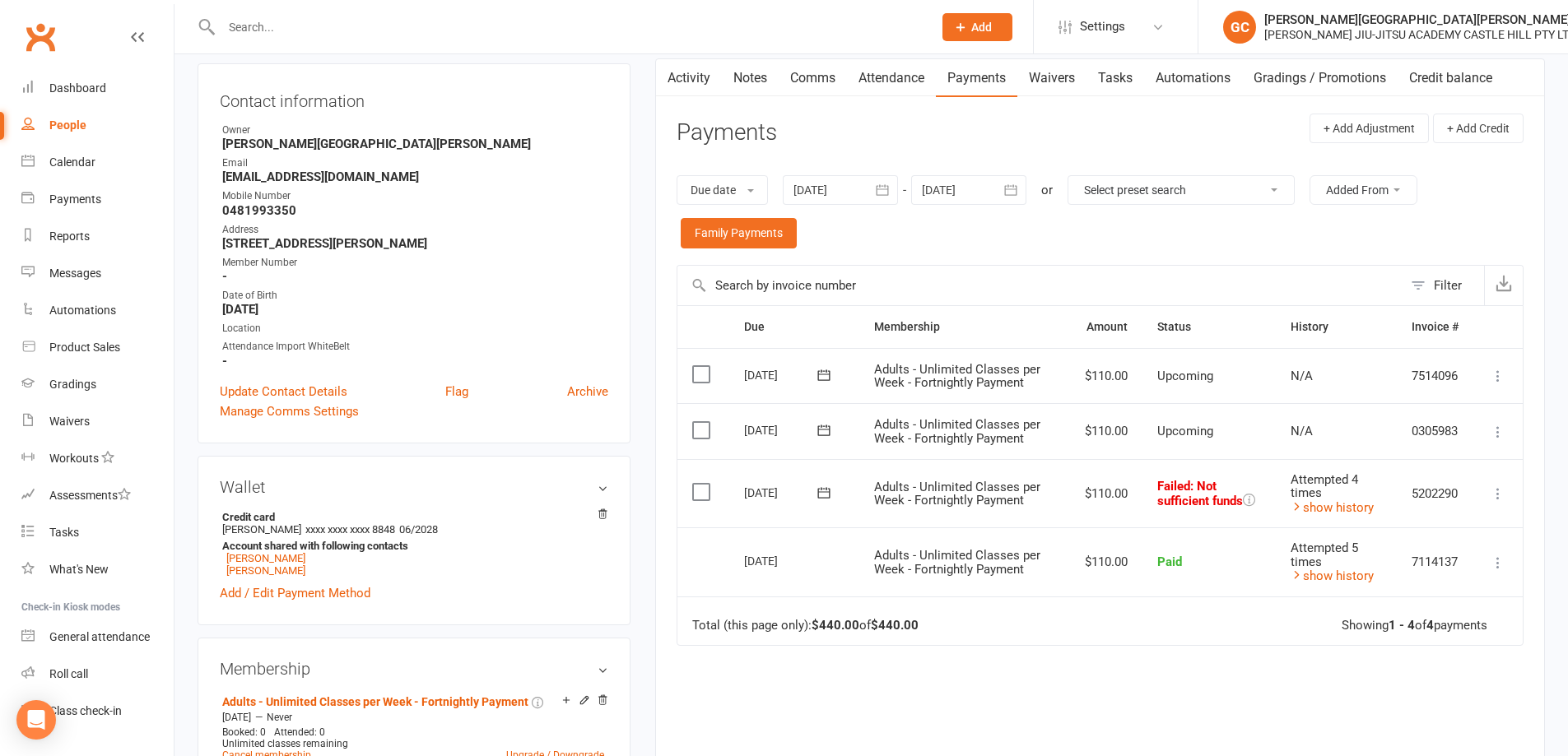
scroll to position [274, 0]
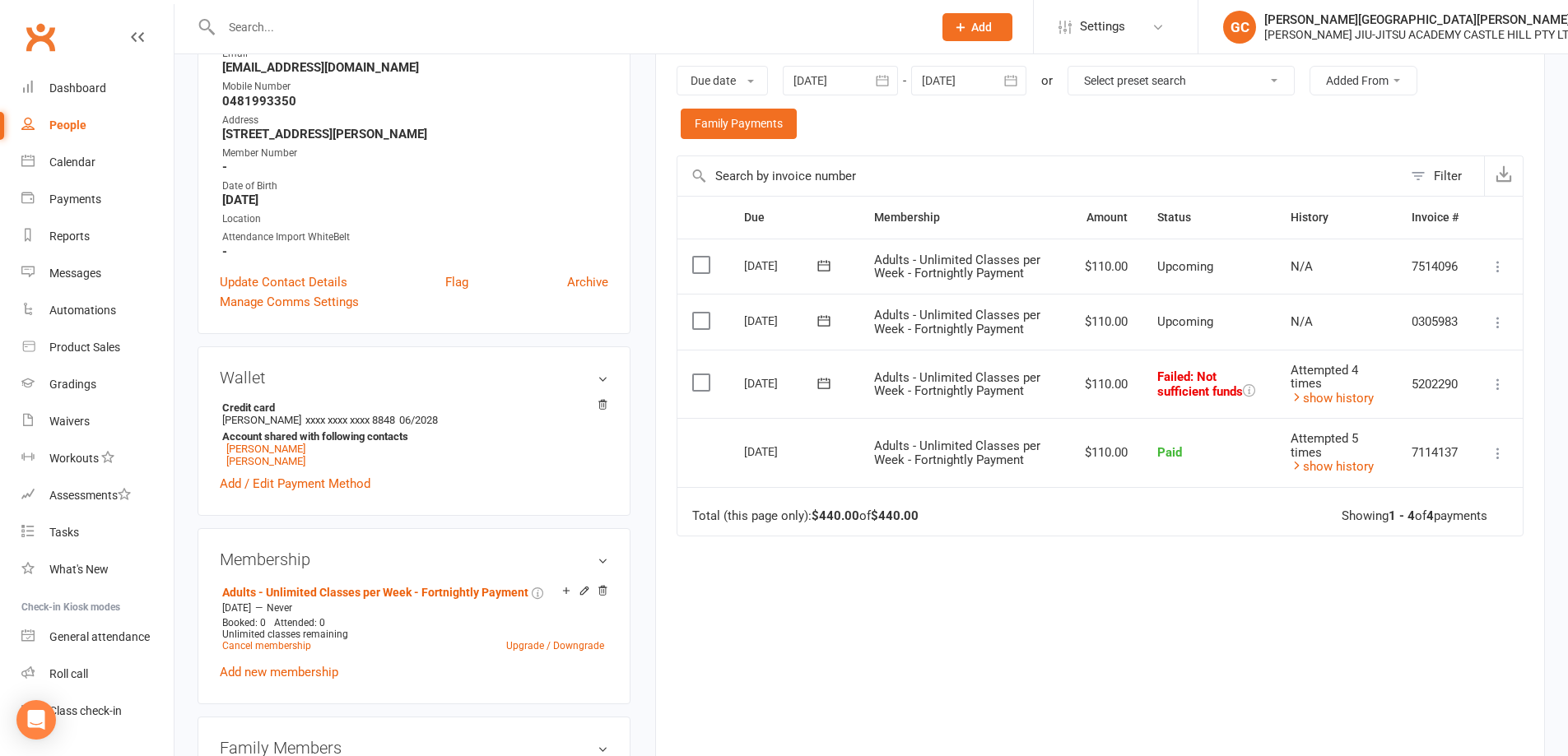
click at [1495, 384] on icon at bounding box center [1498, 384] width 17 height 17
drag, startPoint x: 1387, startPoint y: 545, endPoint x: 1378, endPoint y: 532, distance: 15.8
click at [1387, 543] on link "Retry now" at bounding box center [1426, 549] width 163 height 33
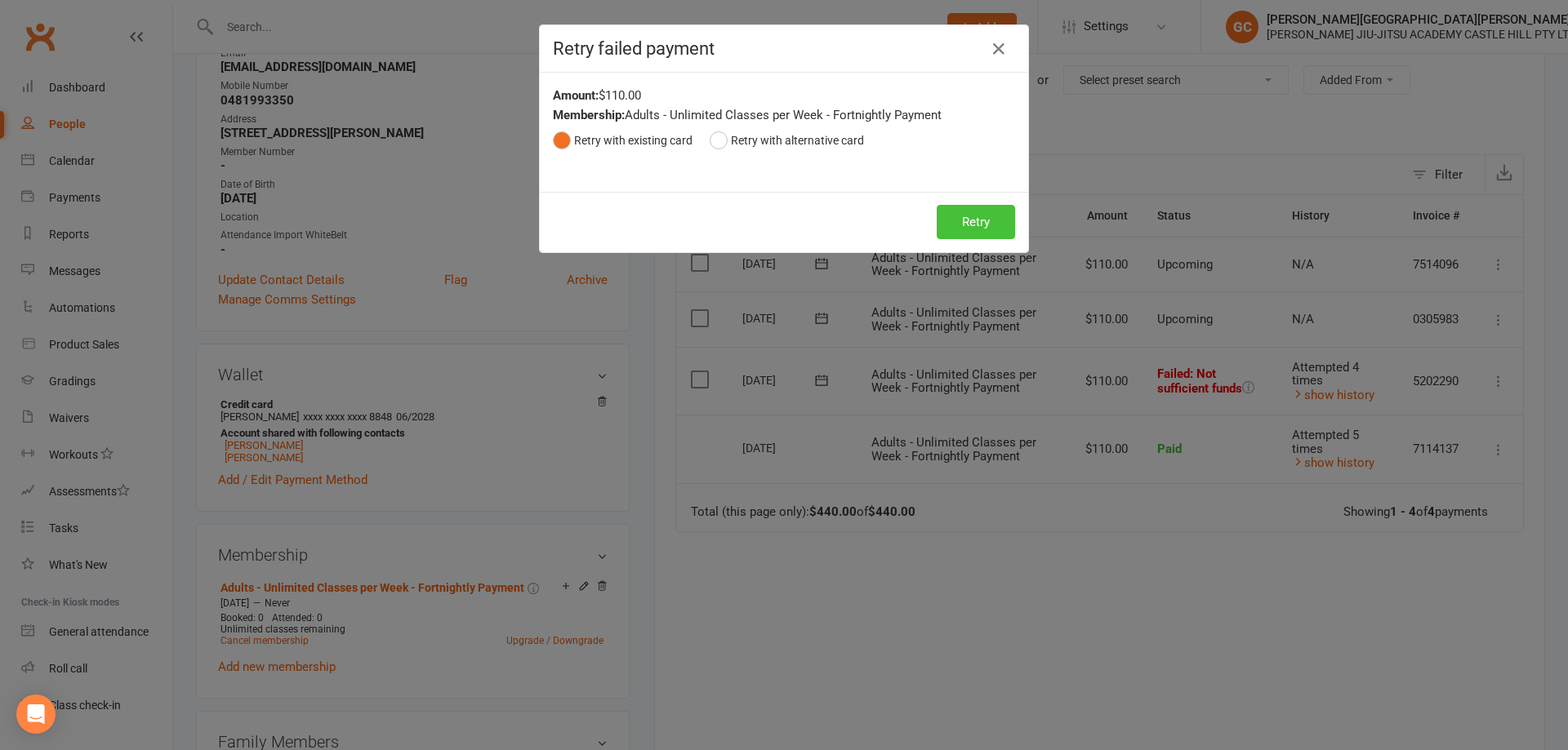
click at [992, 232] on button "Retry" at bounding box center [976, 222] width 78 height 35
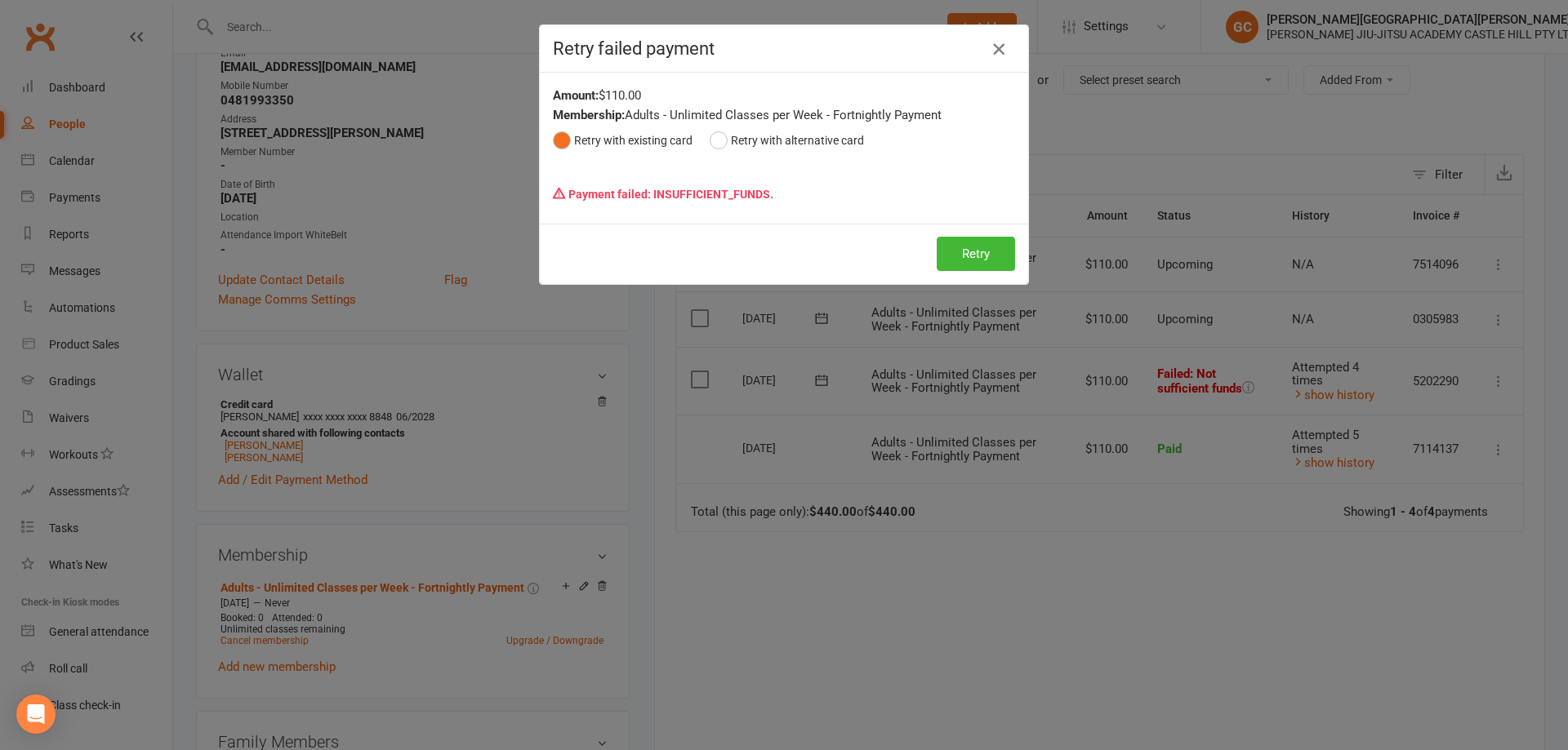
click at [991, 46] on icon "button" at bounding box center [999, 49] width 20 height 20
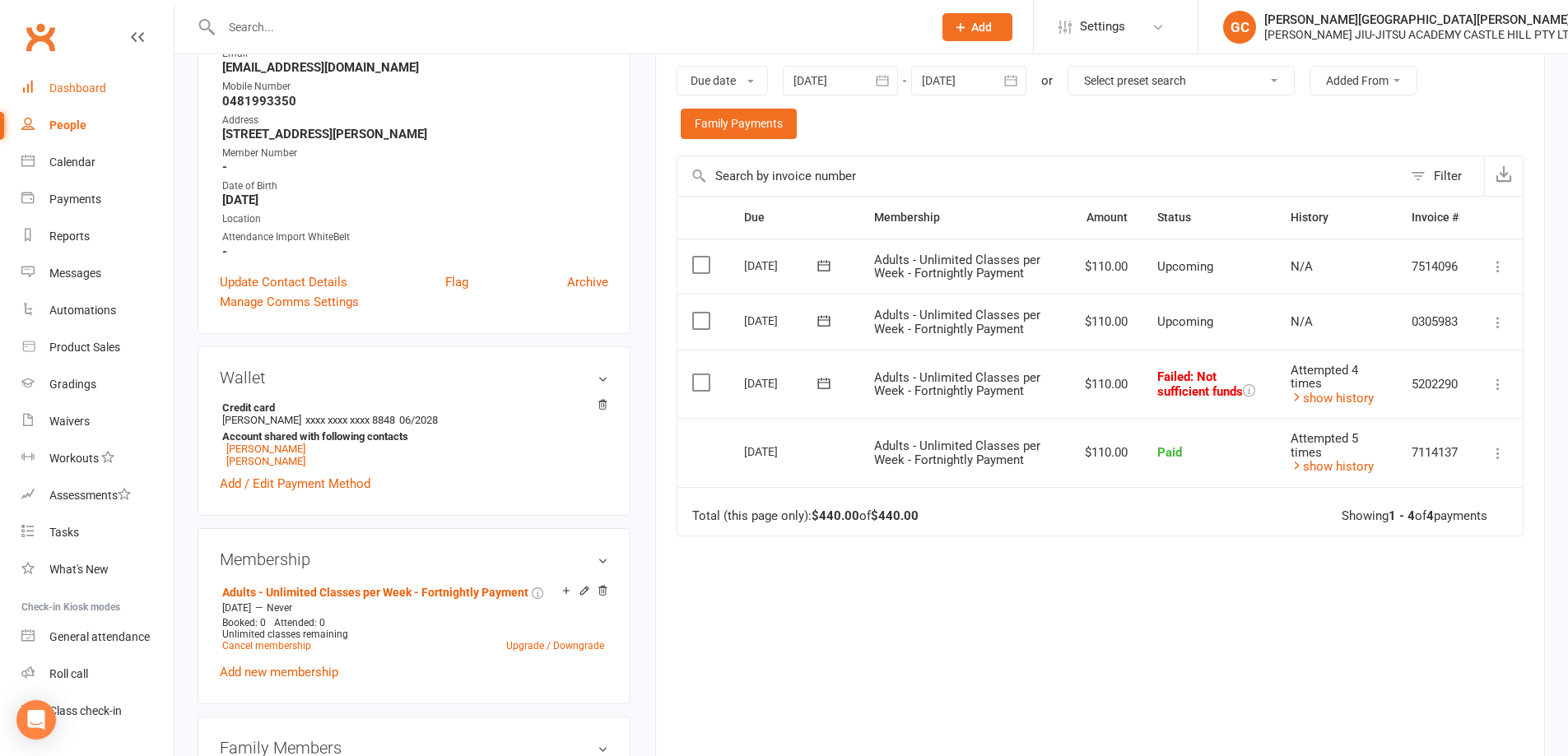
click at [73, 90] on div "Dashboard" at bounding box center [78, 88] width 57 height 13
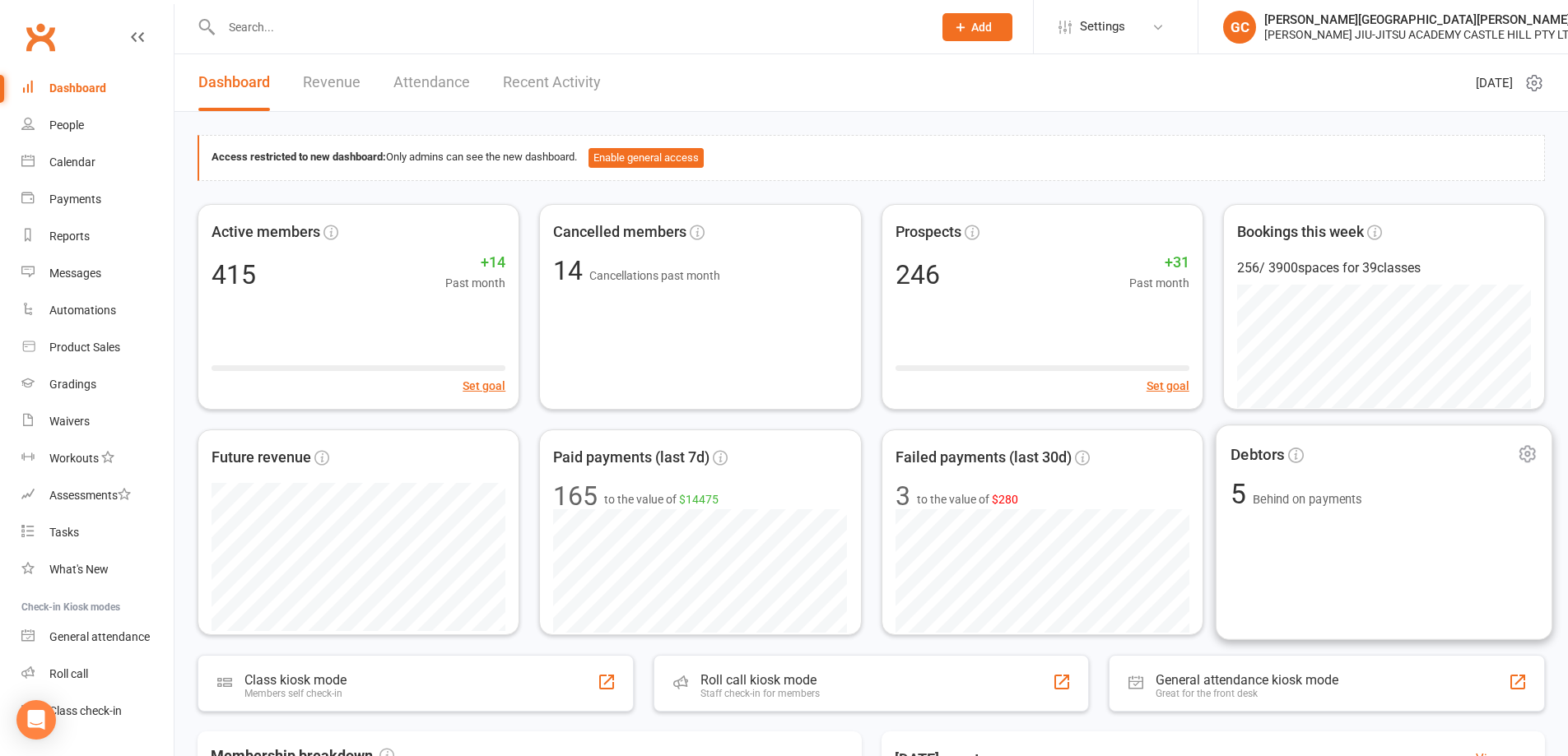
click at [1342, 506] on span "Behind on payments" at bounding box center [1307, 498] width 109 height 14
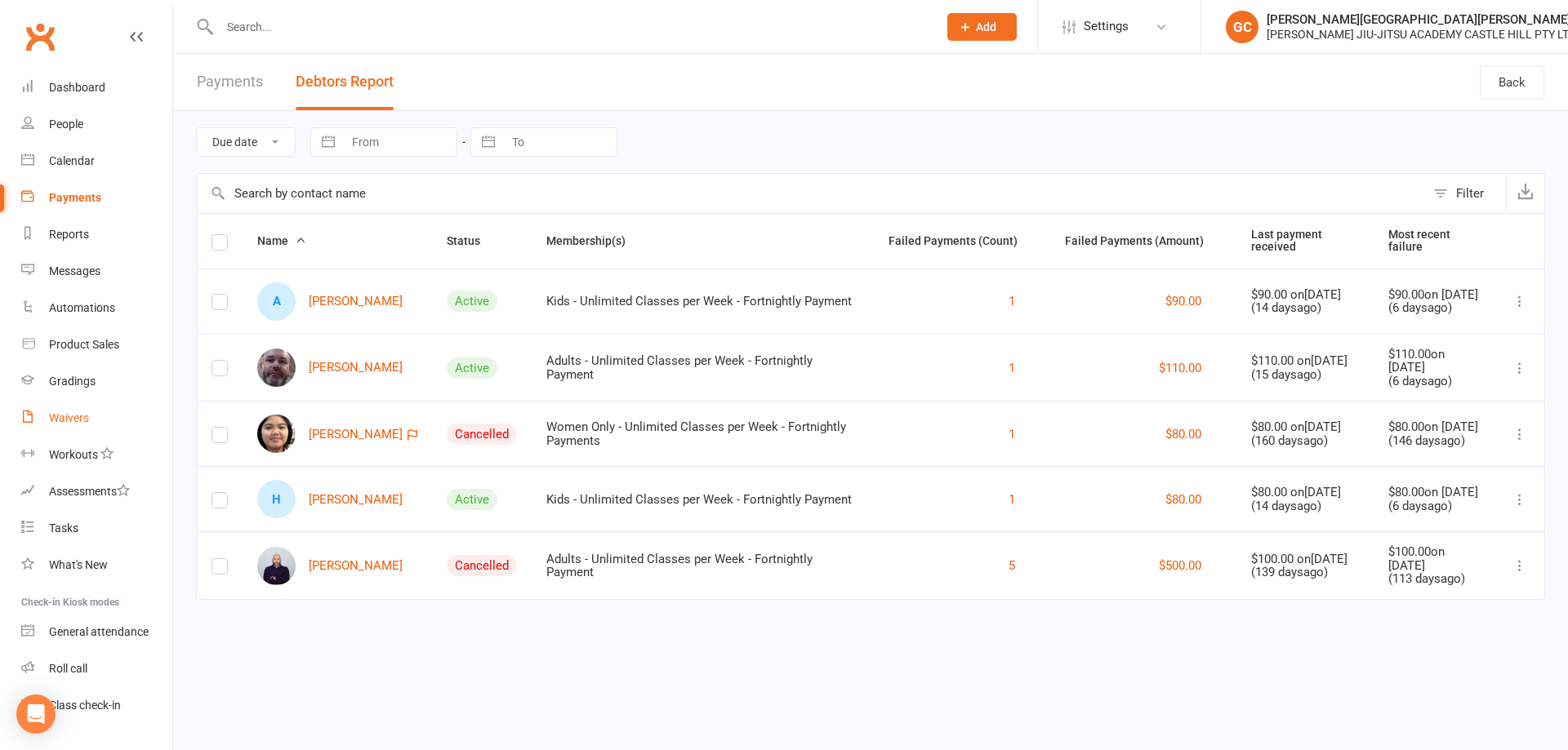
click at [75, 419] on div "Waivers" at bounding box center [69, 418] width 40 height 13
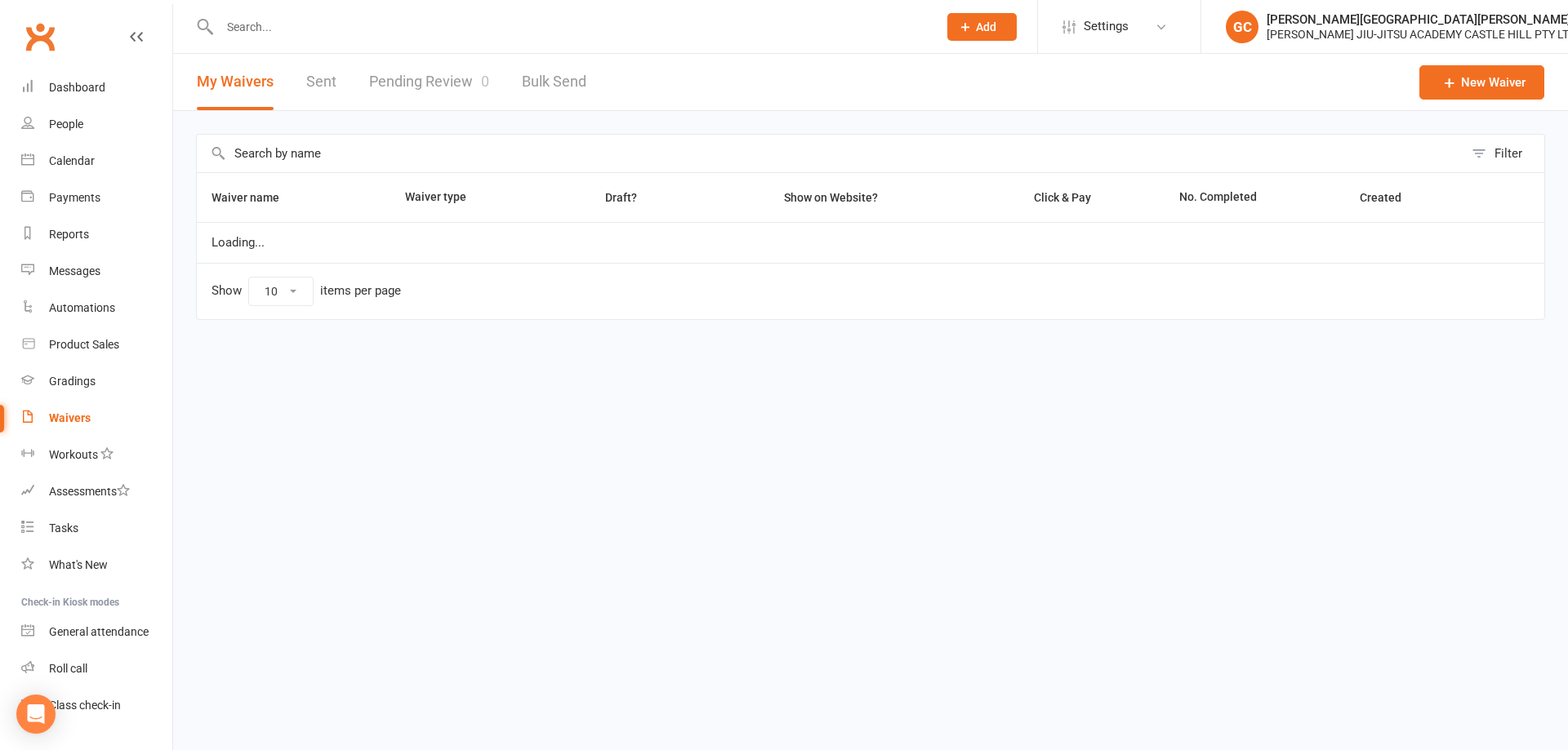
select select "100"
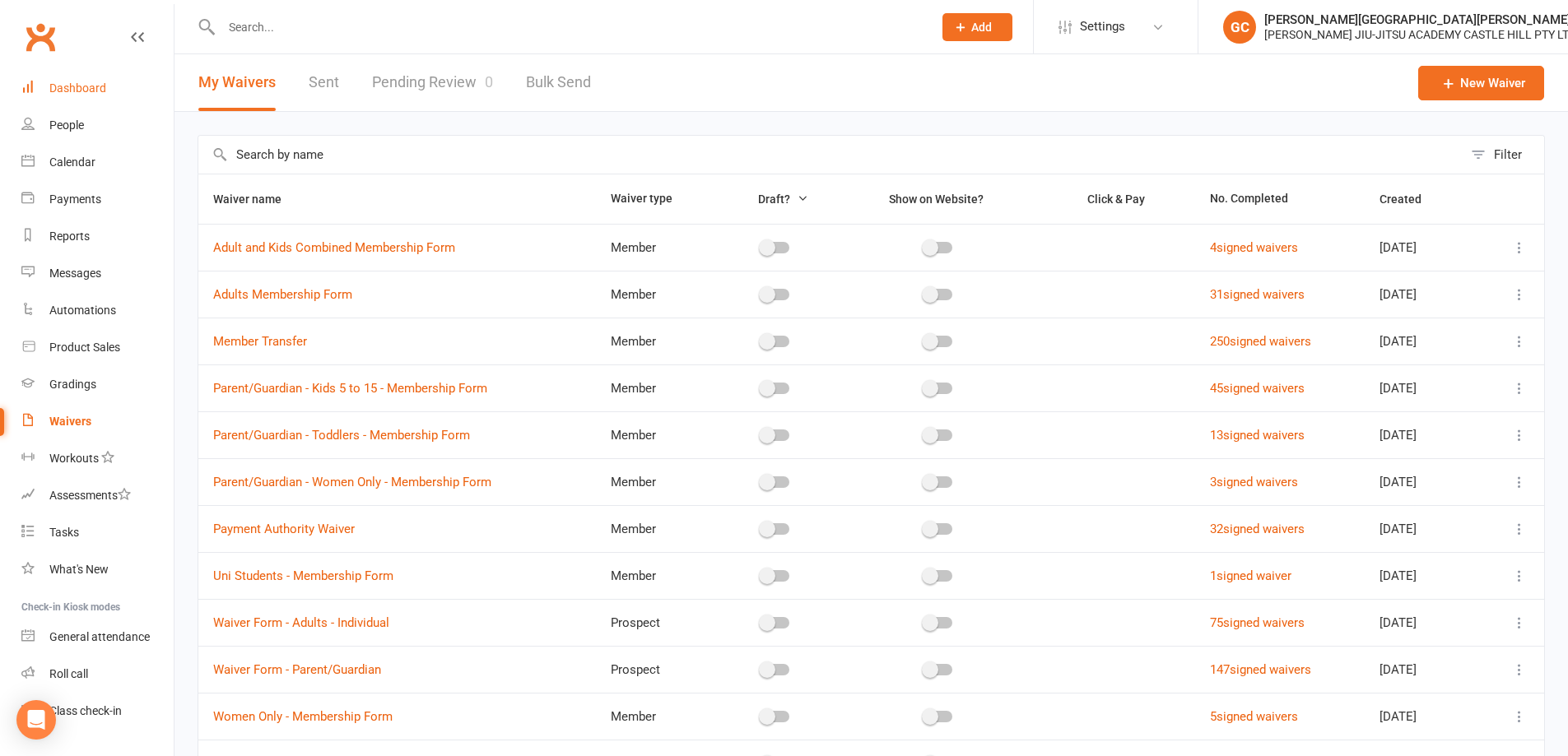
click at [89, 90] on div "Dashboard" at bounding box center [78, 88] width 57 height 13
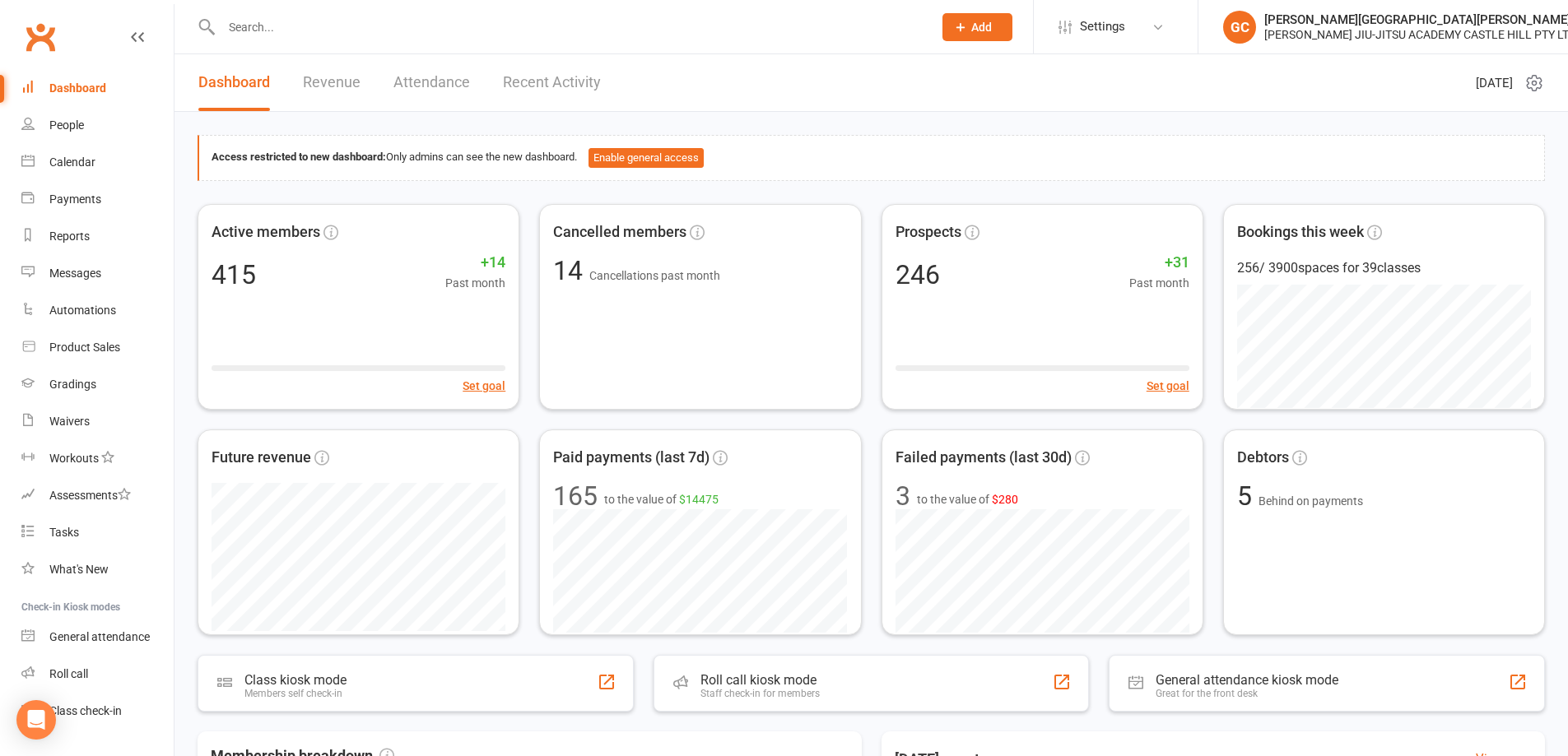
click at [833, 119] on div "Groups your current members by Active, Suspended, Cancelled, Trialling or Activ…" at bounding box center [871, 666] width 1394 height 1108
click at [84, 342] on div "Product Sales" at bounding box center [84, 347] width 71 height 13
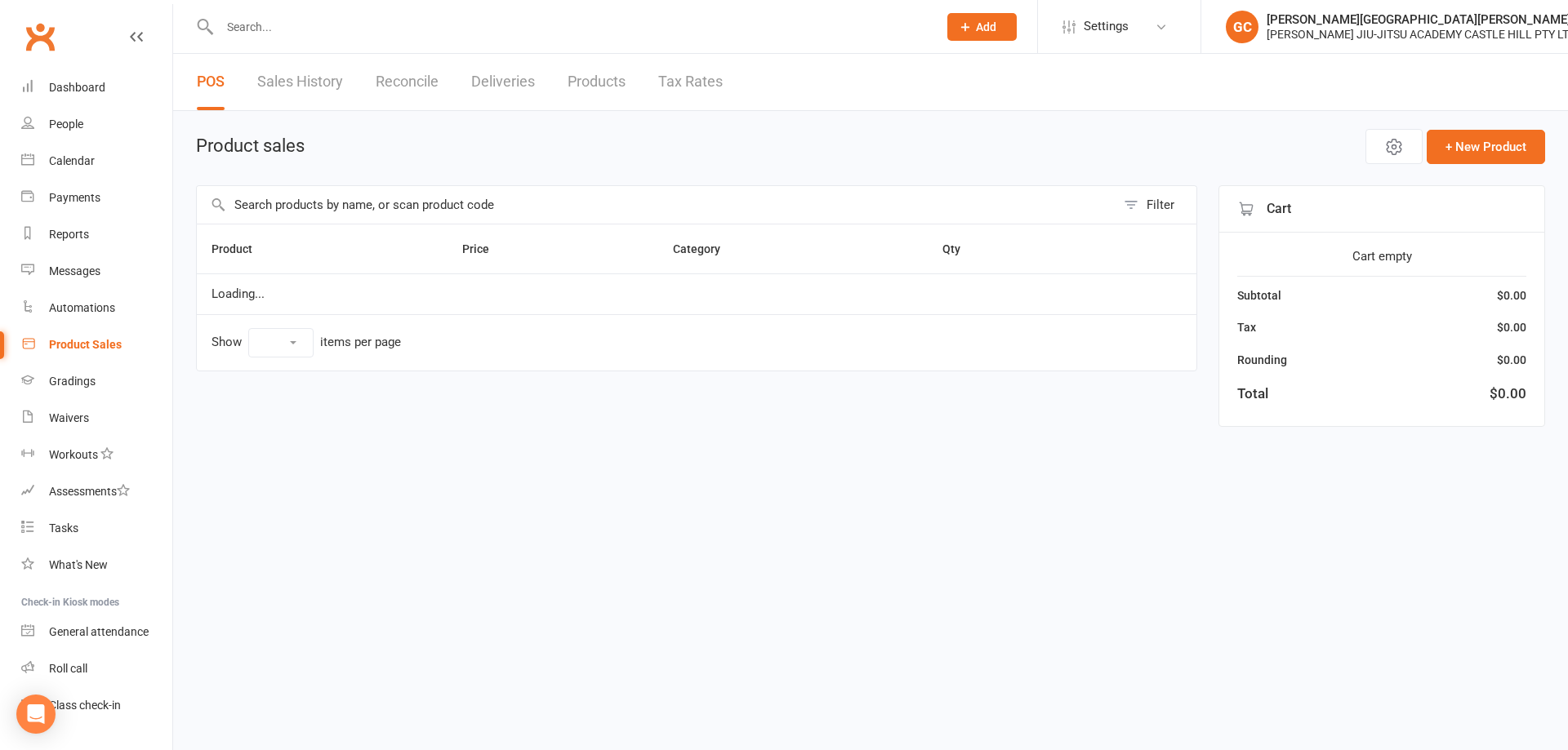
select select "10"
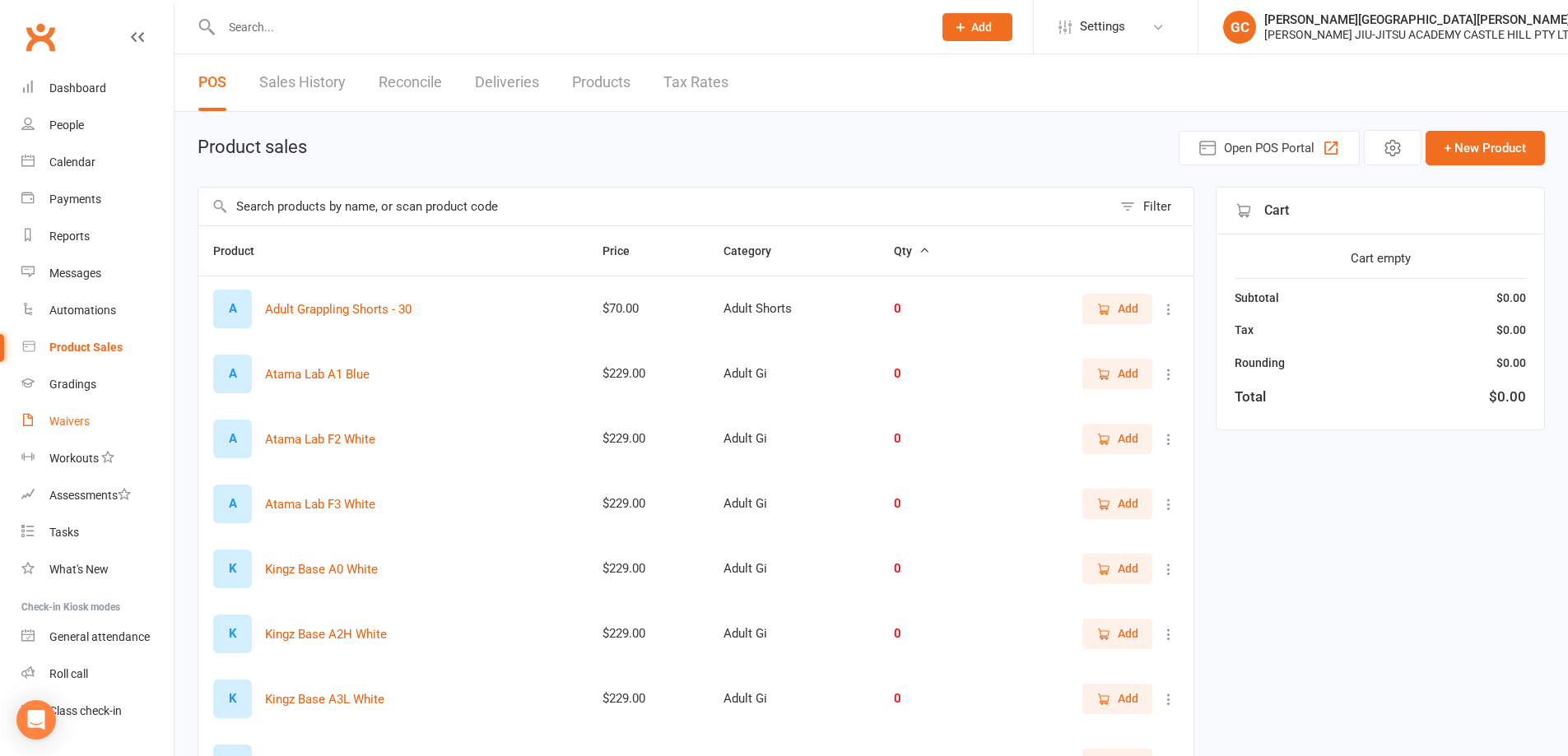
click at [83, 427] on div "Waivers" at bounding box center [70, 421] width 40 height 13
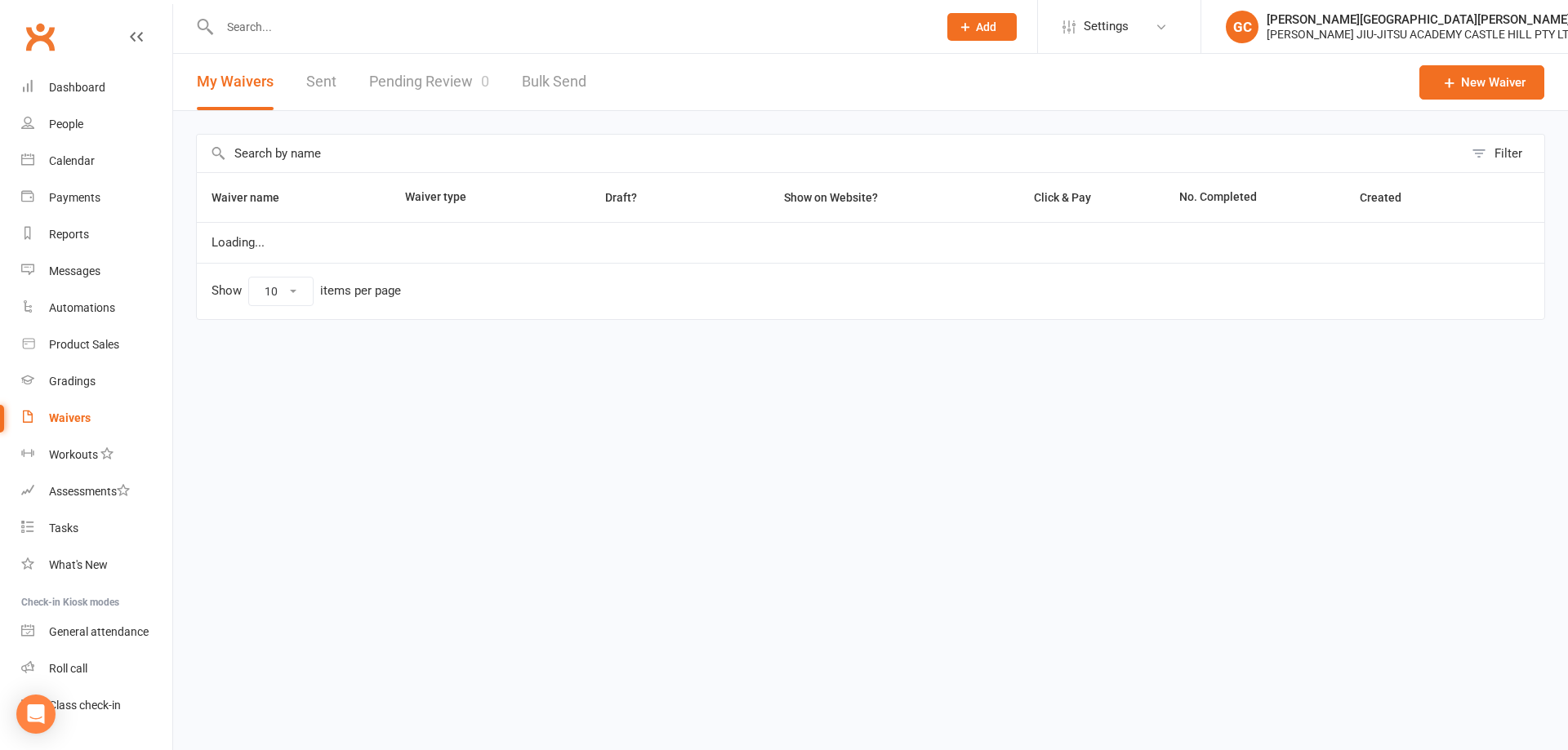
select select "100"
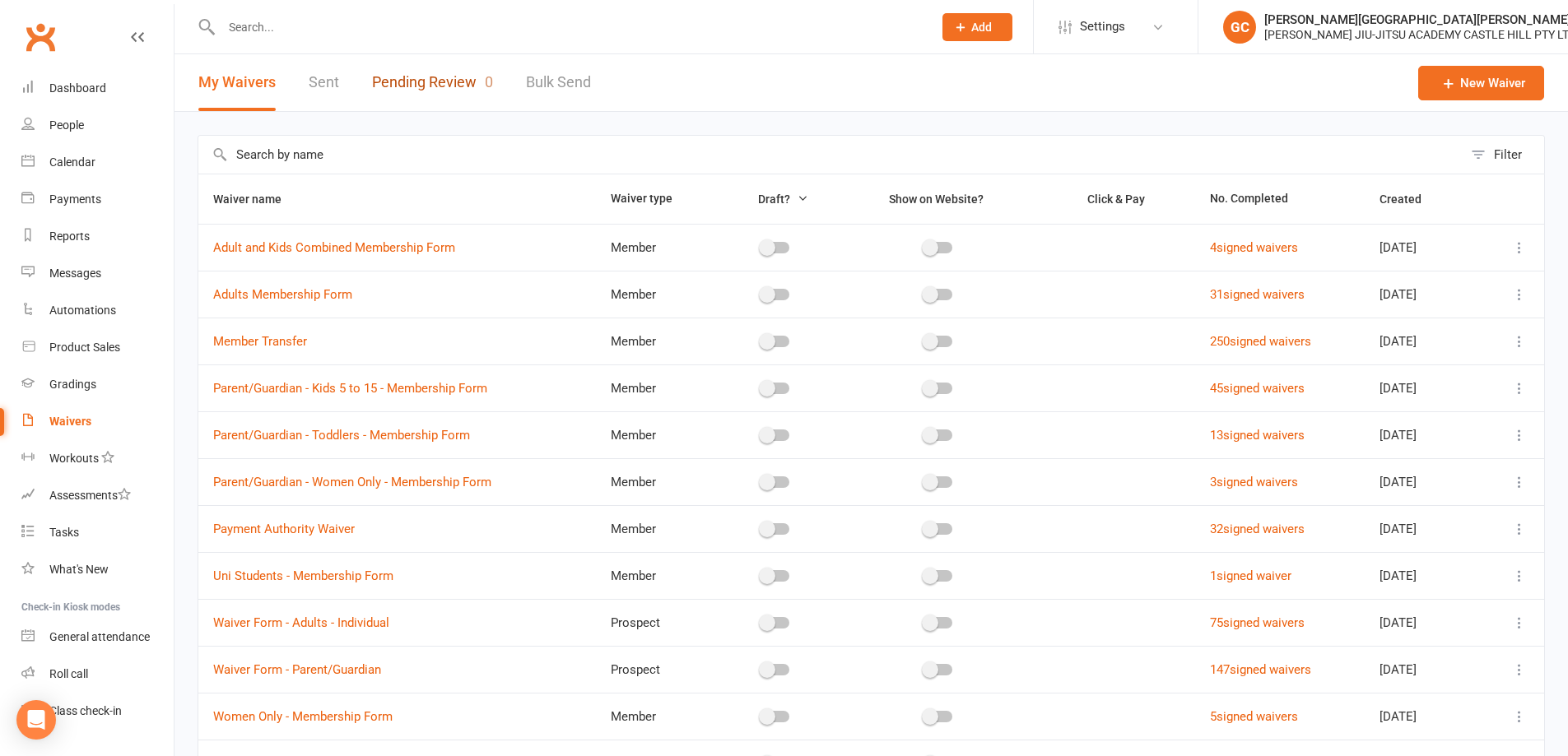
click at [453, 86] on link "Pending Review 0" at bounding box center [433, 83] width 121 height 57
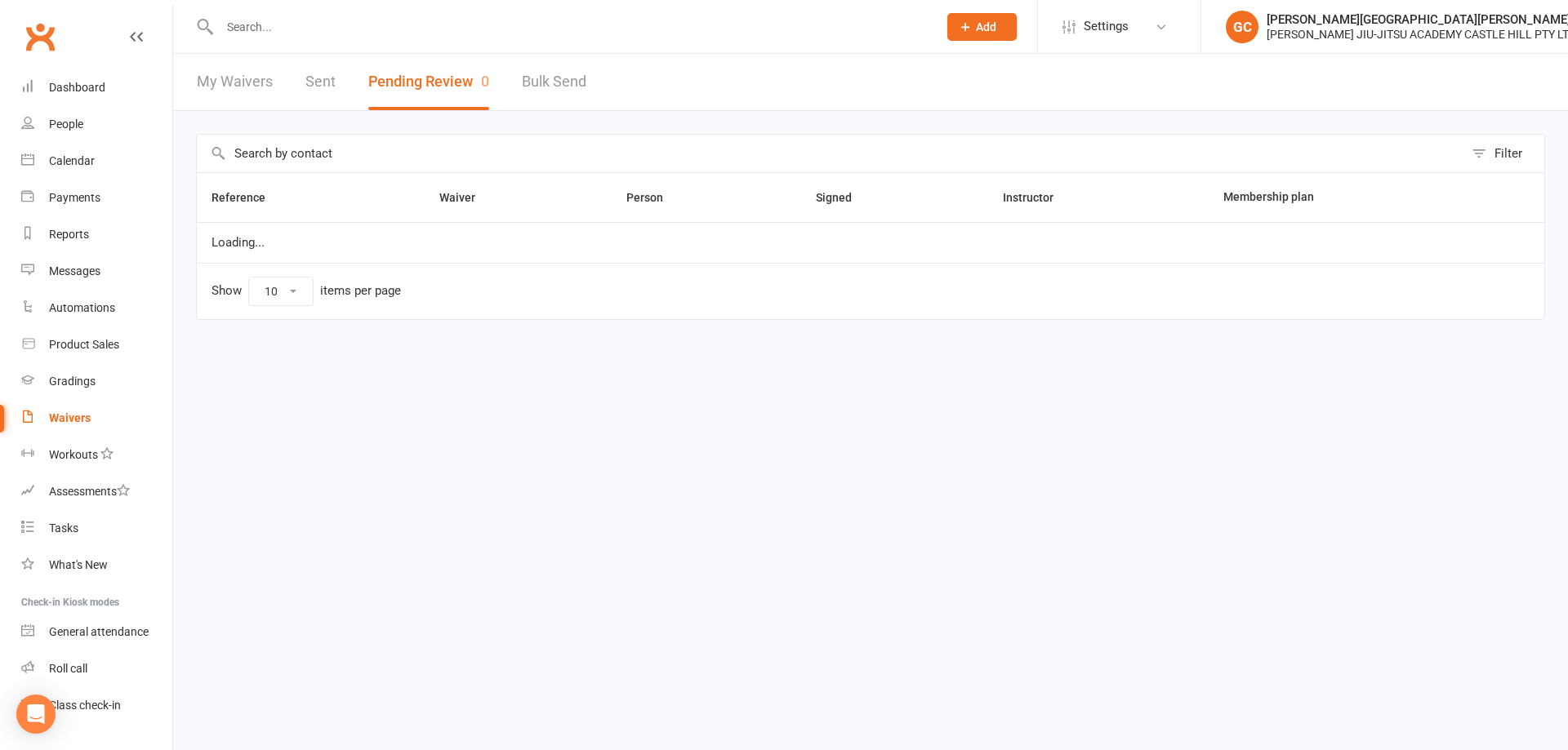
select select "100"
click at [647, 389] on html "Prospect Member Non-attending contact Class / event Appointment Grading event T…" at bounding box center [784, 194] width 1568 height 389
click at [72, 82] on div "Dashboard" at bounding box center [77, 87] width 56 height 13
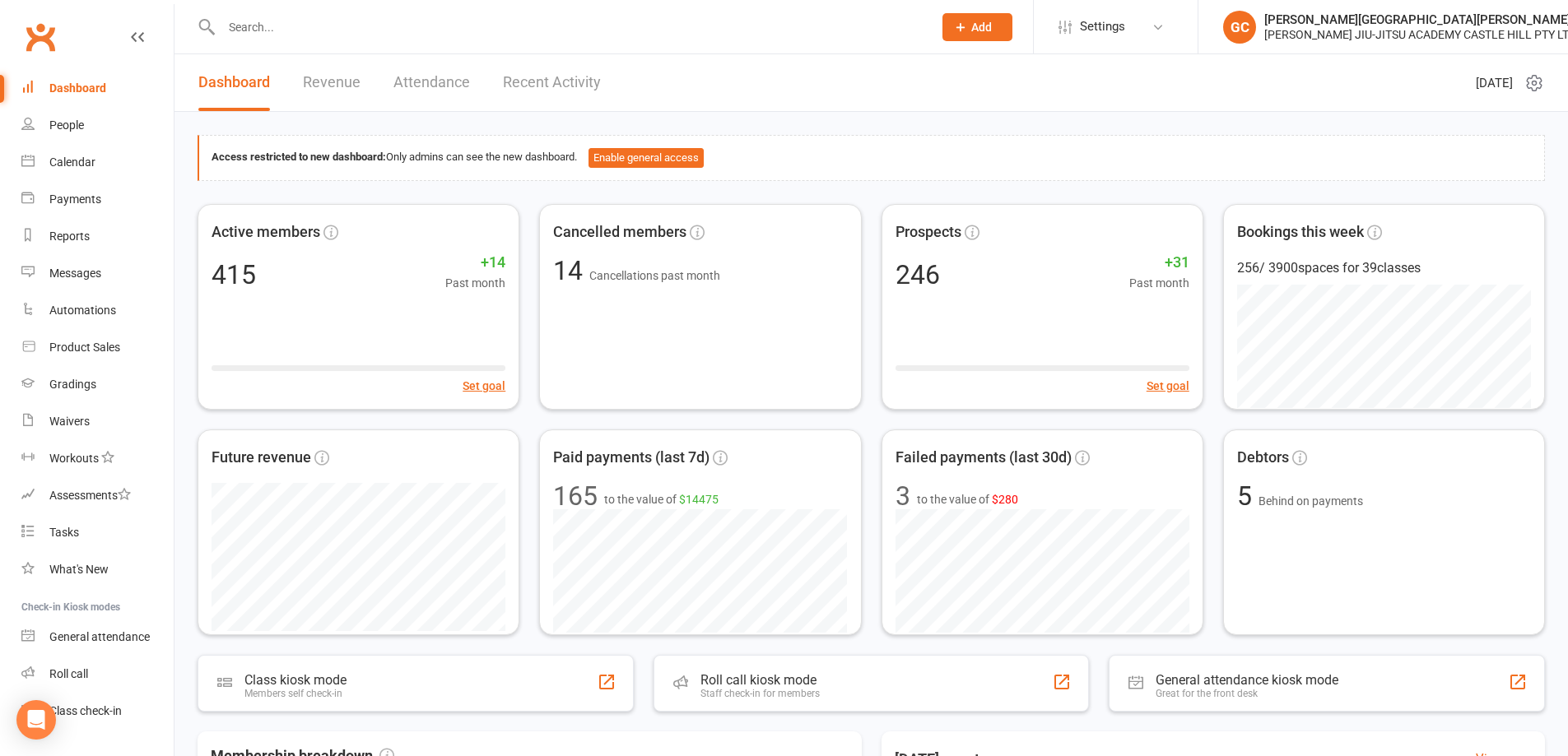
click at [967, 151] on div "Access restricted to new dashboard: Only admins can see the new dashboard. Enab…" at bounding box center [872, 158] width 1320 height 20
